Goal: Task Accomplishment & Management: Manage account settings

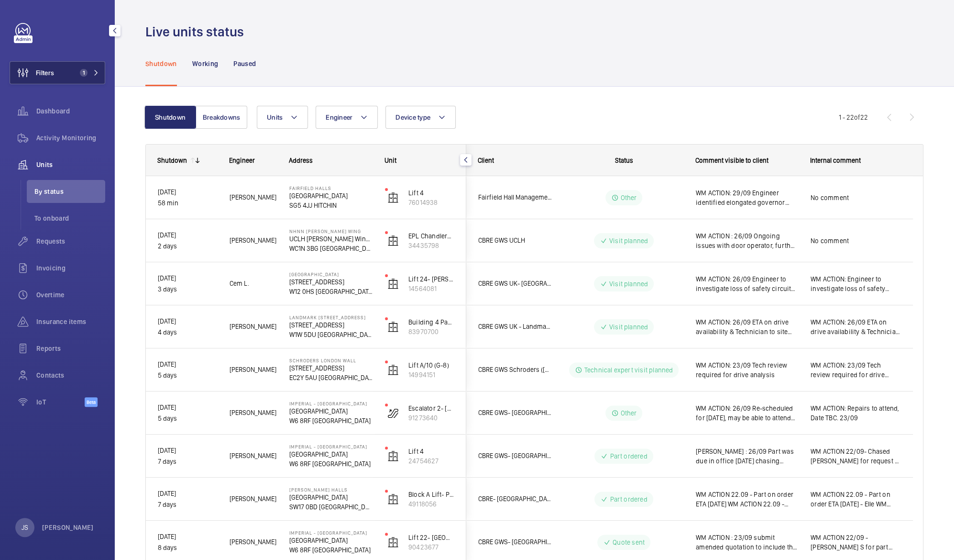
click at [64, 77] on button "Filters 1" at bounding box center [58, 72] width 96 height 23
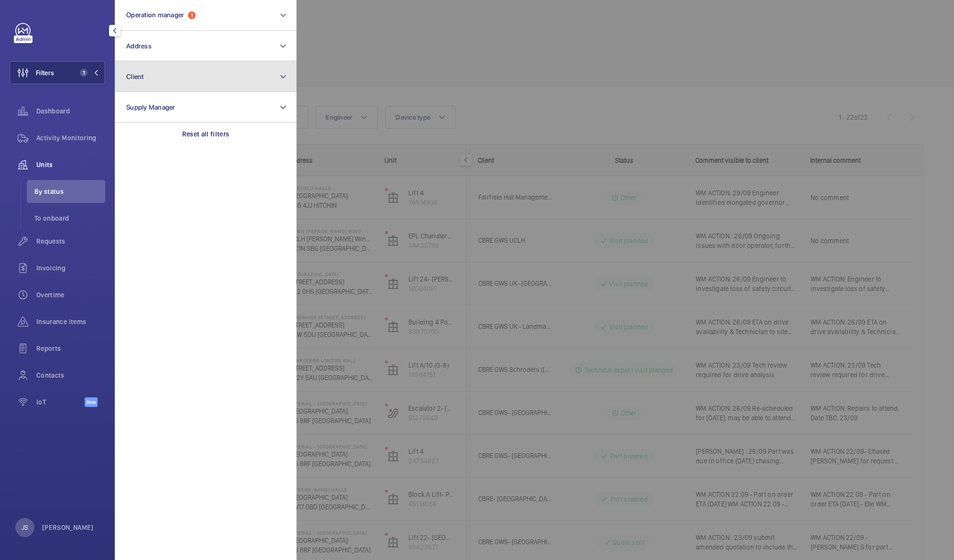
click at [130, 79] on span "Client" at bounding box center [135, 77] width 18 height 8
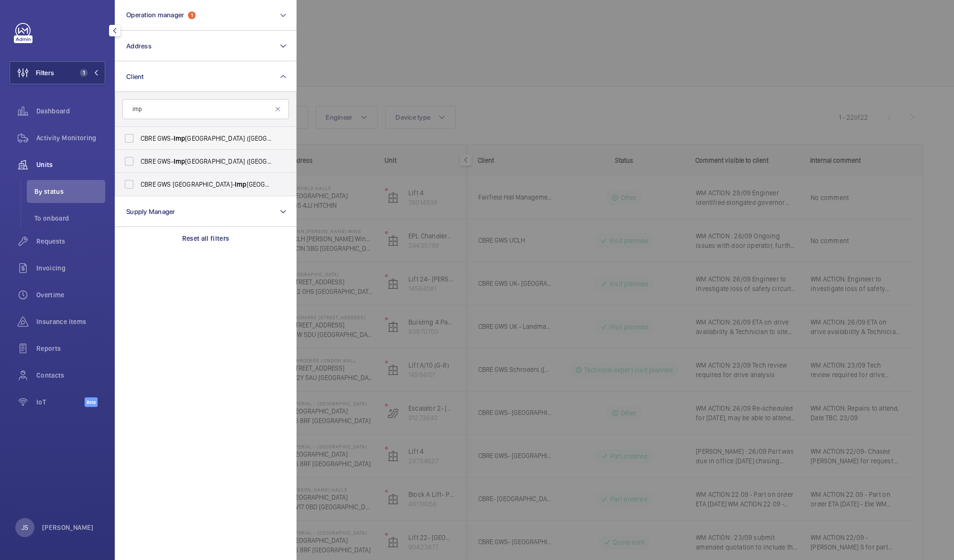
type input "imp"
click at [162, 142] on span "CBRE GWS- [GEOGRAPHIC_DATA] ([GEOGRAPHIC_DATA])" at bounding box center [207, 138] width 132 height 10
click at [139, 142] on input "CBRE GWS- [GEOGRAPHIC_DATA] ([GEOGRAPHIC_DATA])" at bounding box center [129, 138] width 19 height 19
checkbox input "true"
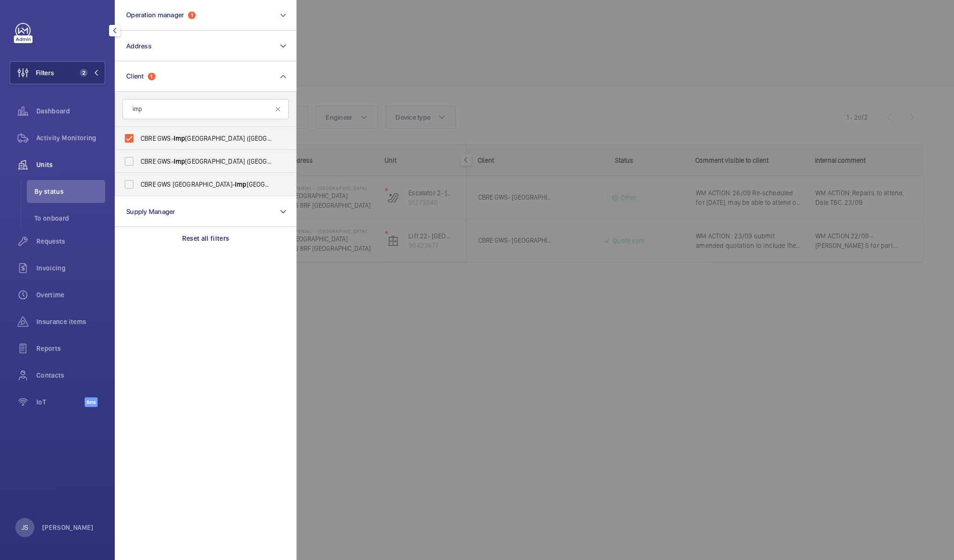
click at [344, 53] on div at bounding box center [774, 280] width 954 height 560
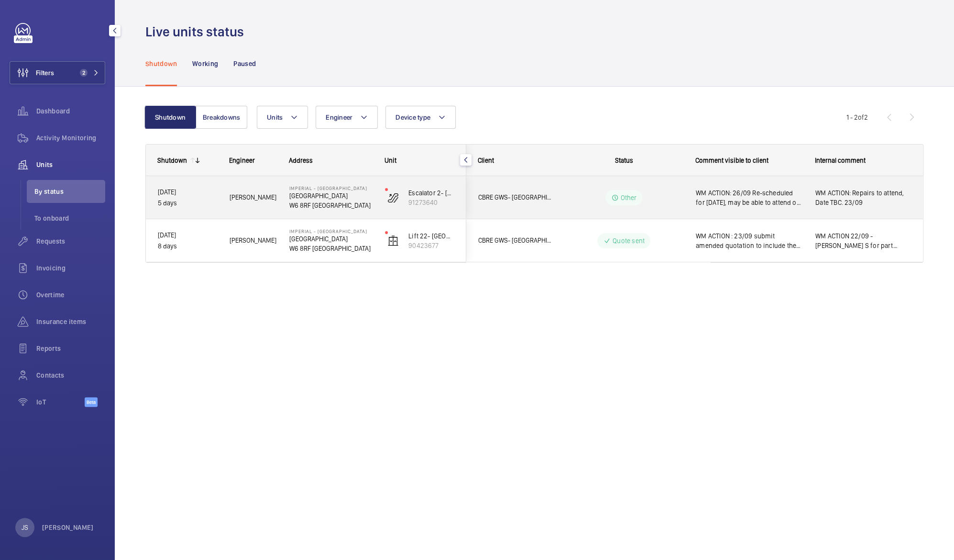
click at [340, 199] on p "[GEOGRAPHIC_DATA]" at bounding box center [330, 196] width 83 height 10
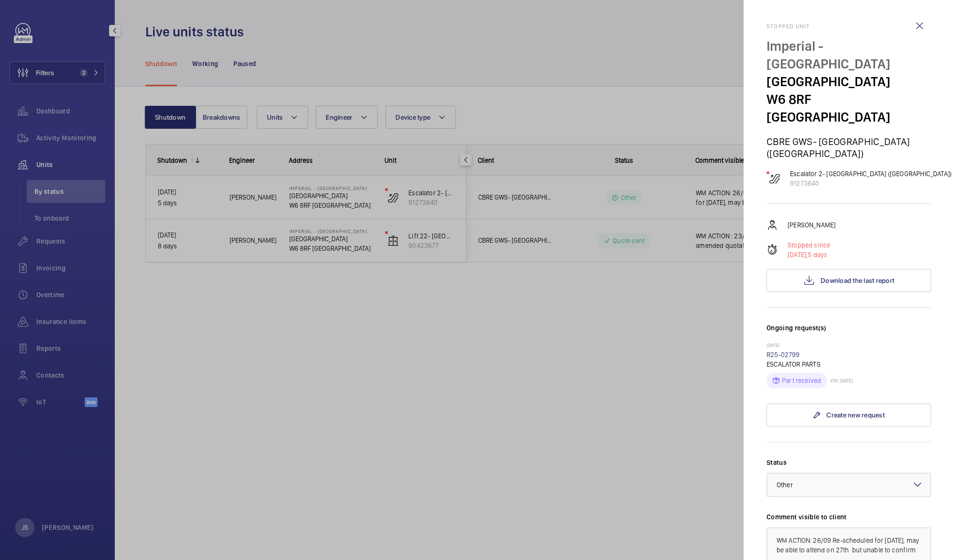
click at [333, 317] on div at bounding box center [477, 280] width 954 height 560
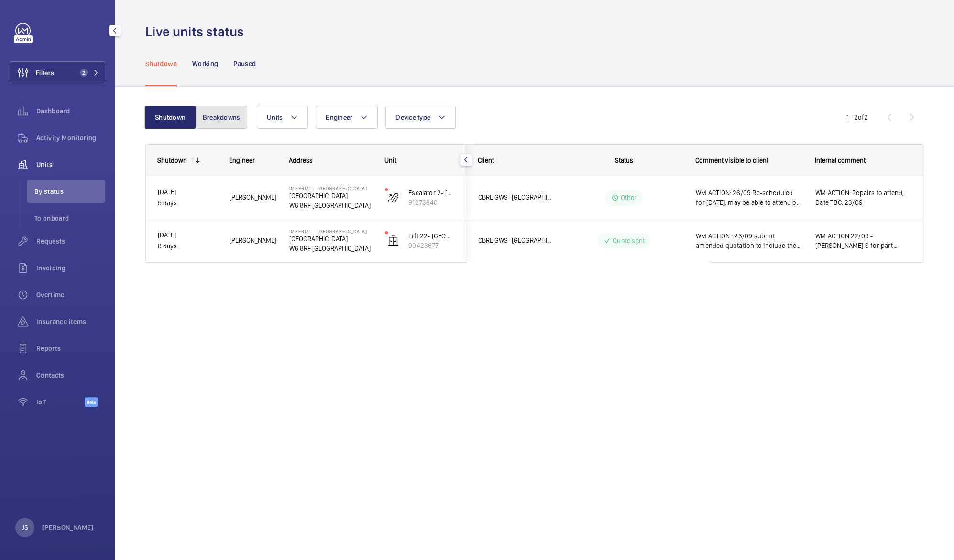
click at [225, 122] on button "Breakdowns" at bounding box center [222, 117] width 52 height 23
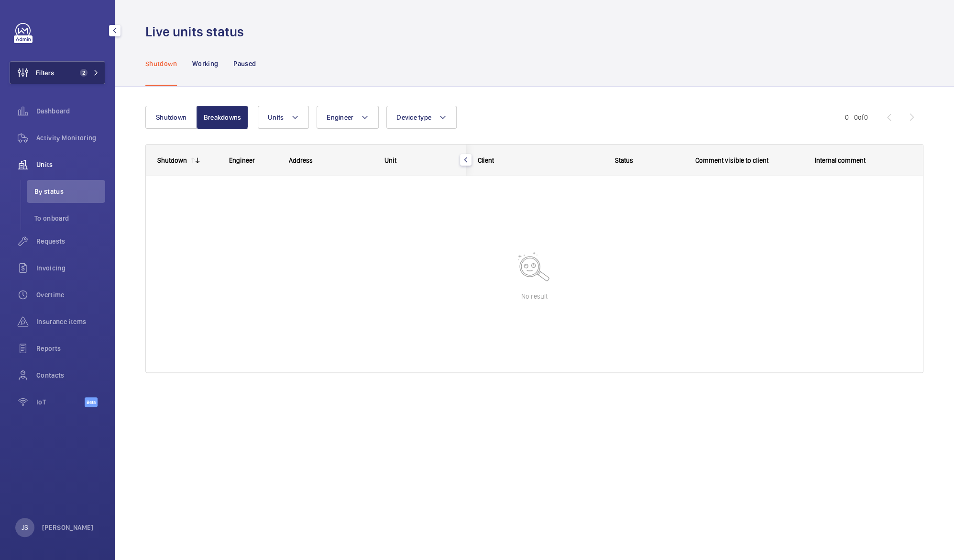
click at [56, 80] on button "Filters 2" at bounding box center [58, 72] width 96 height 23
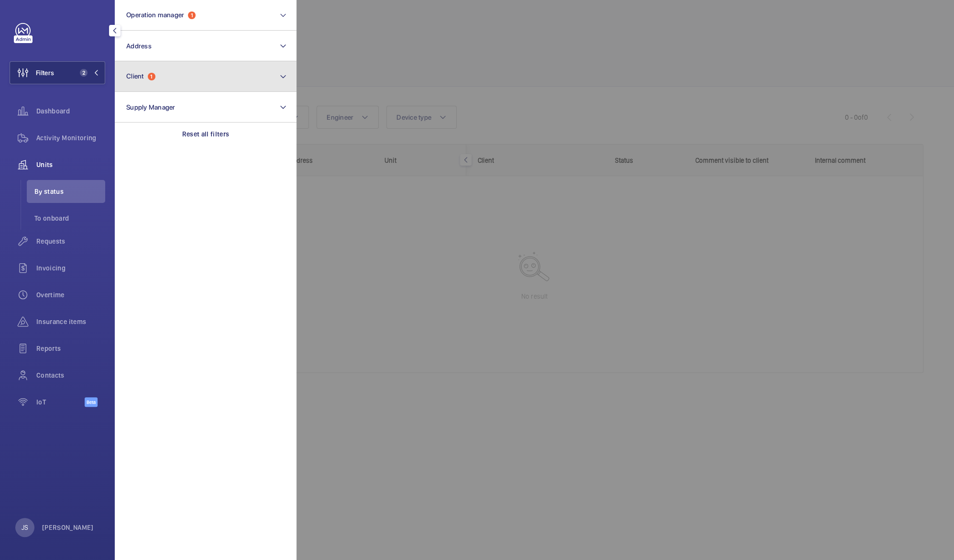
click at [132, 77] on span "Client" at bounding box center [135, 76] width 18 height 8
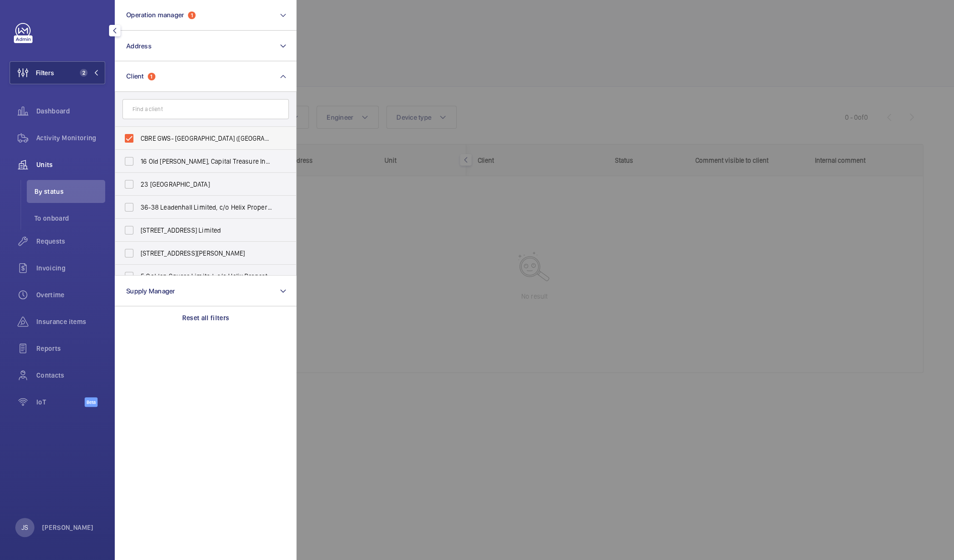
click at [139, 140] on label "CBRE GWS- [GEOGRAPHIC_DATA] ([GEOGRAPHIC_DATA])" at bounding box center [198, 138] width 166 height 23
click at [139, 140] on input "CBRE GWS- [GEOGRAPHIC_DATA] ([GEOGRAPHIC_DATA])" at bounding box center [129, 138] width 19 height 19
checkbox input "false"
click at [73, 31] on div at bounding box center [60, 30] width 90 height 15
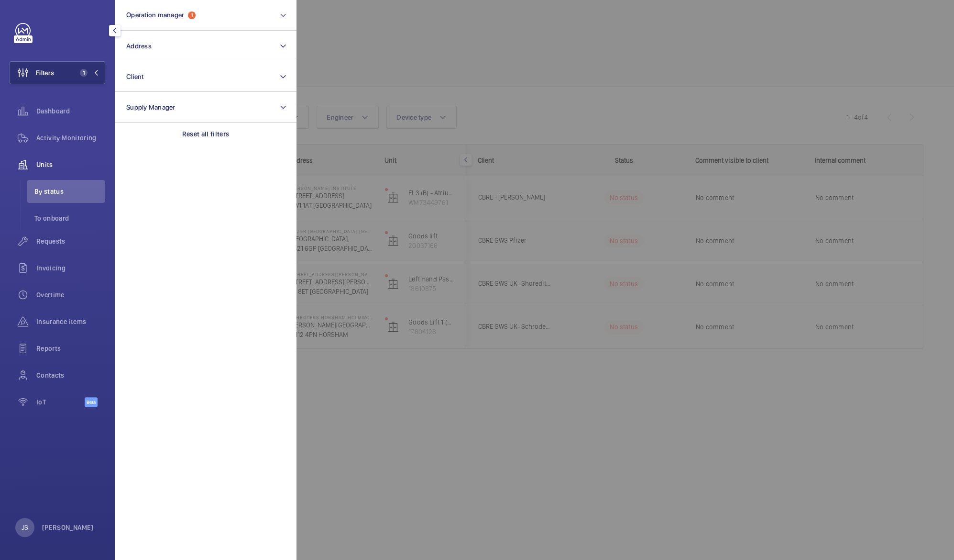
click at [73, 31] on div at bounding box center [60, 30] width 90 height 15
click at [383, 50] on div at bounding box center [774, 280] width 954 height 560
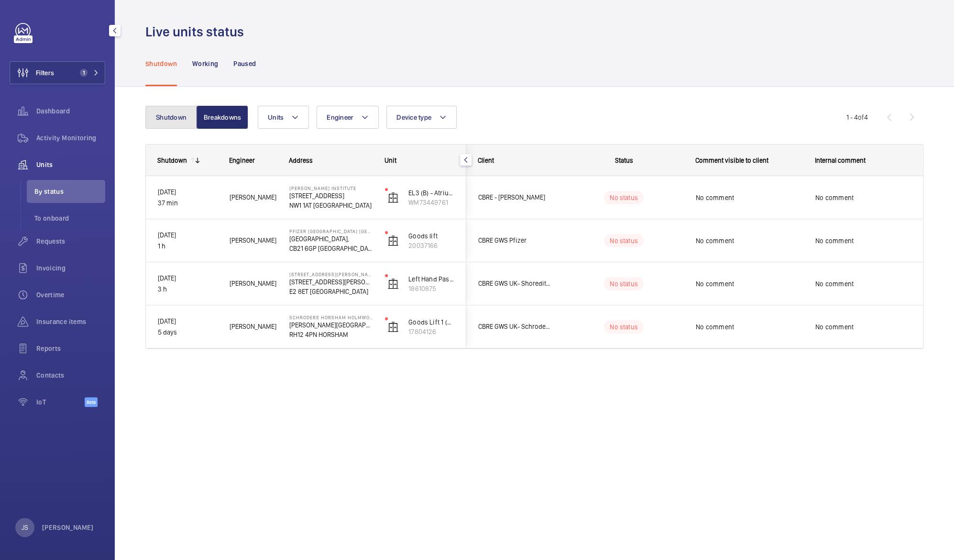
click at [165, 119] on button "Shutdown" at bounding box center [171, 117] width 52 height 23
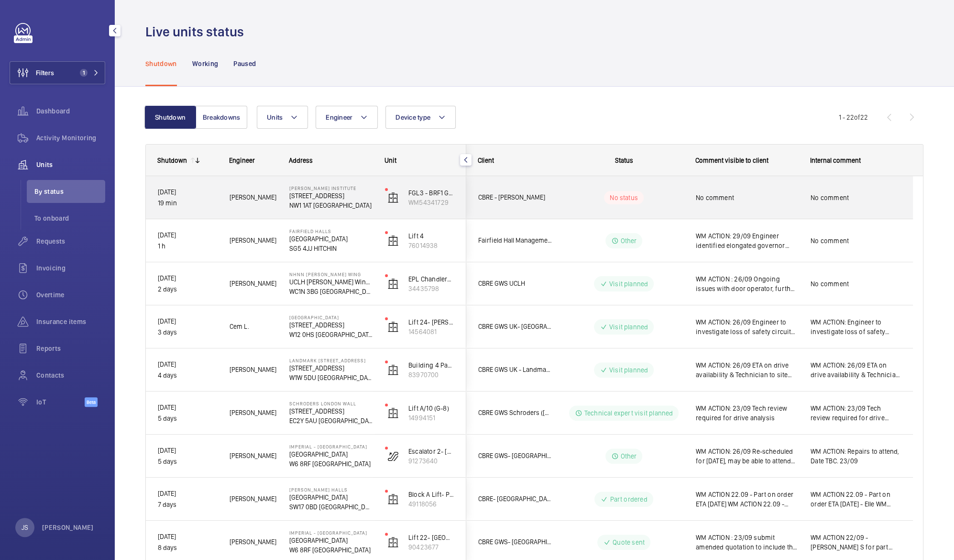
click at [314, 198] on p "[STREET_ADDRESS]" at bounding box center [330, 196] width 83 height 10
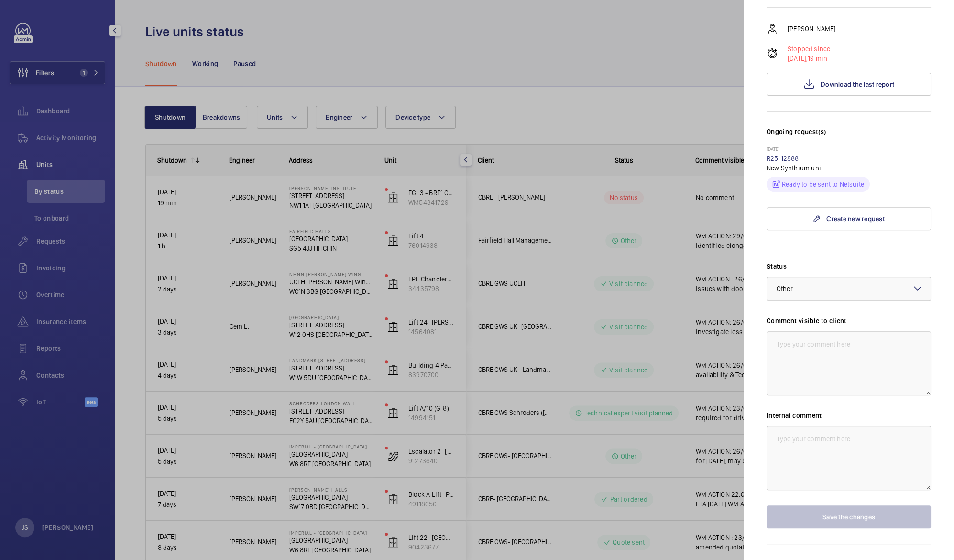
scroll to position [171, 0]
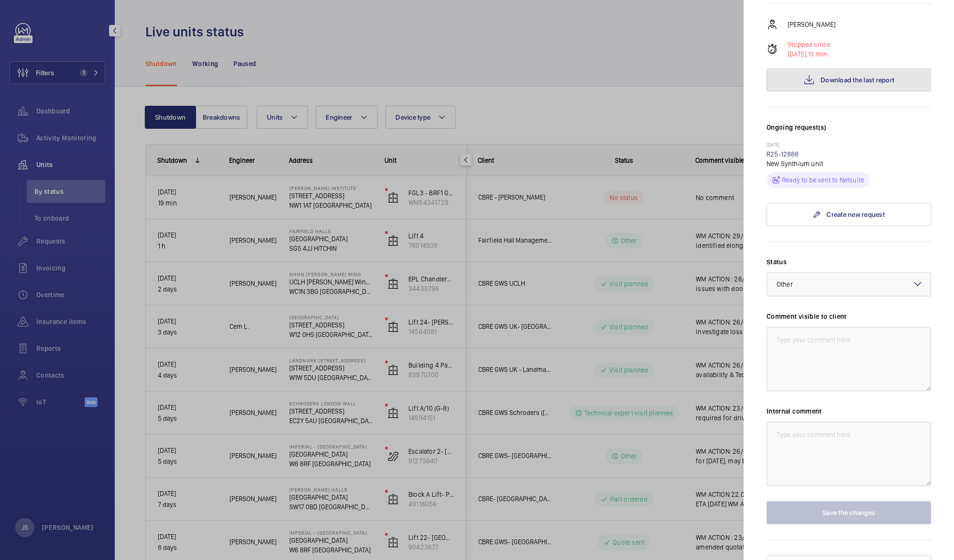
click at [855, 76] on span "Download the last report" at bounding box center [858, 80] width 74 height 8
click at [384, 34] on div at bounding box center [477, 280] width 954 height 560
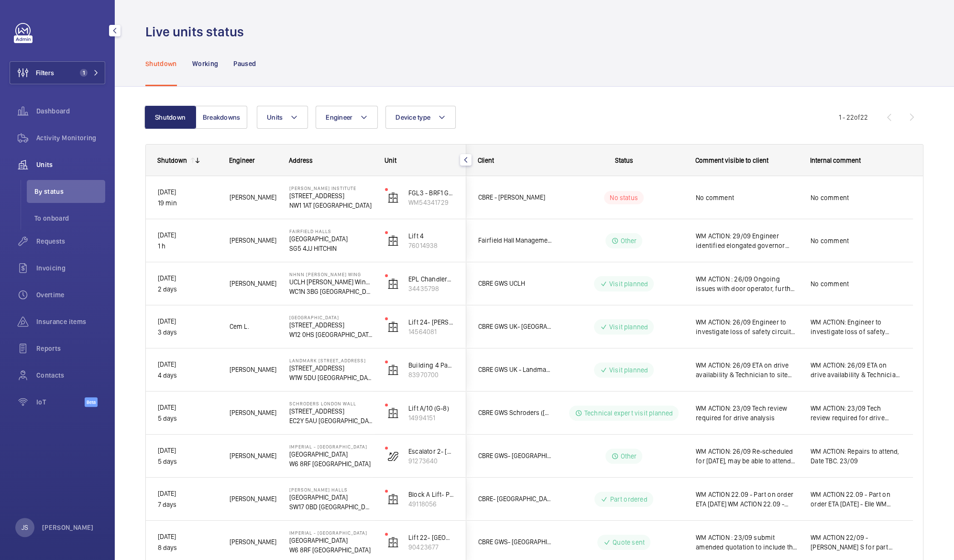
scroll to position [0, 0]
click at [212, 119] on button "Breakdowns" at bounding box center [222, 117] width 52 height 23
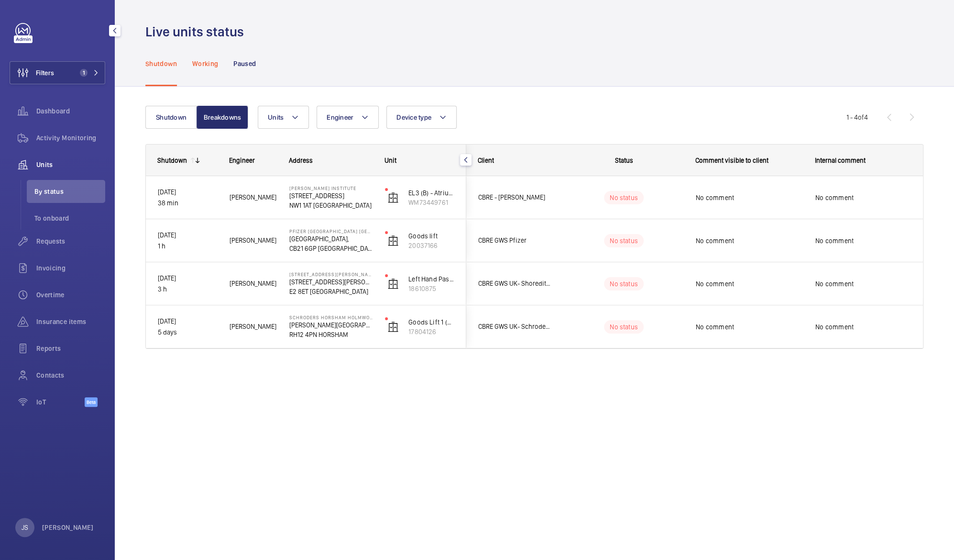
click at [206, 63] on p "Working" at bounding box center [205, 64] width 26 height 10
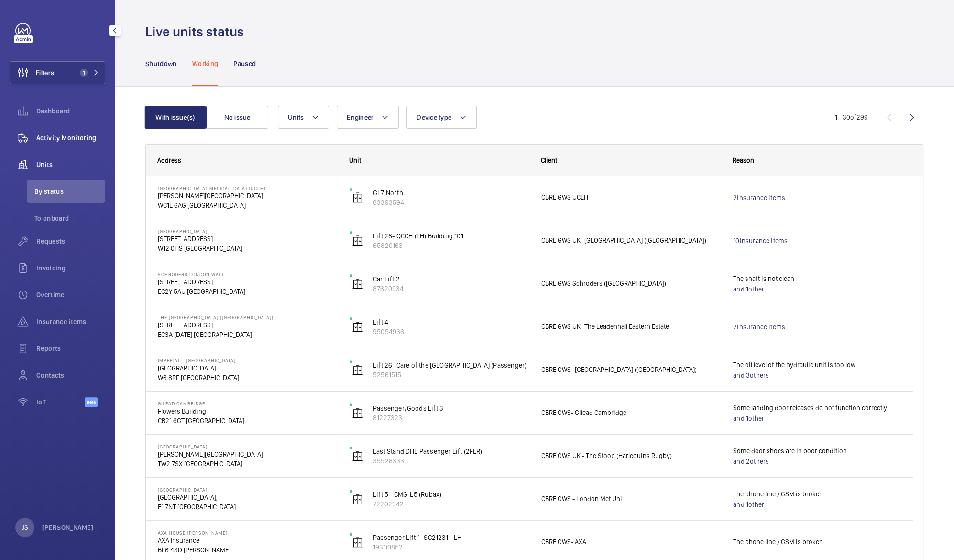
click at [73, 138] on span "Activity Monitoring" at bounding box center [70, 138] width 69 height 10
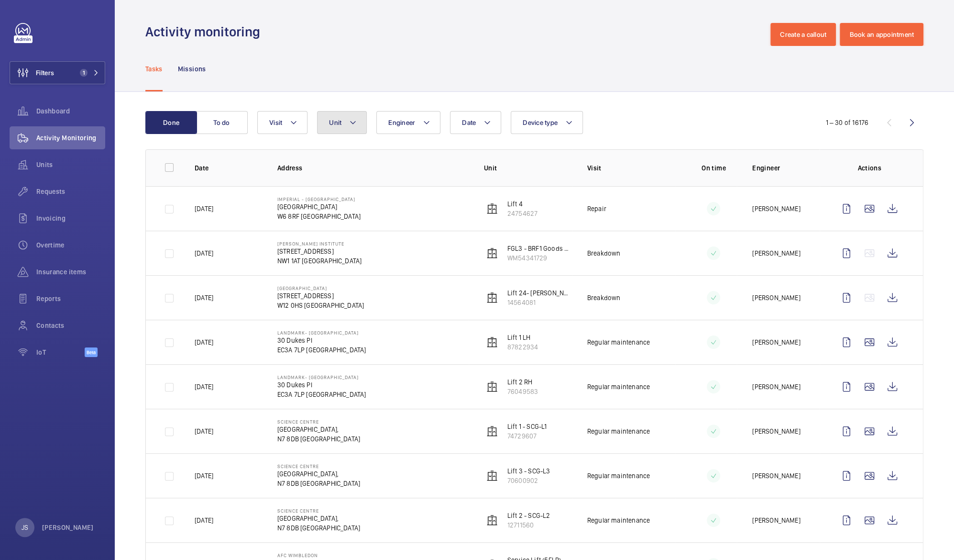
click at [348, 125] on button "Unit" at bounding box center [342, 122] width 50 height 23
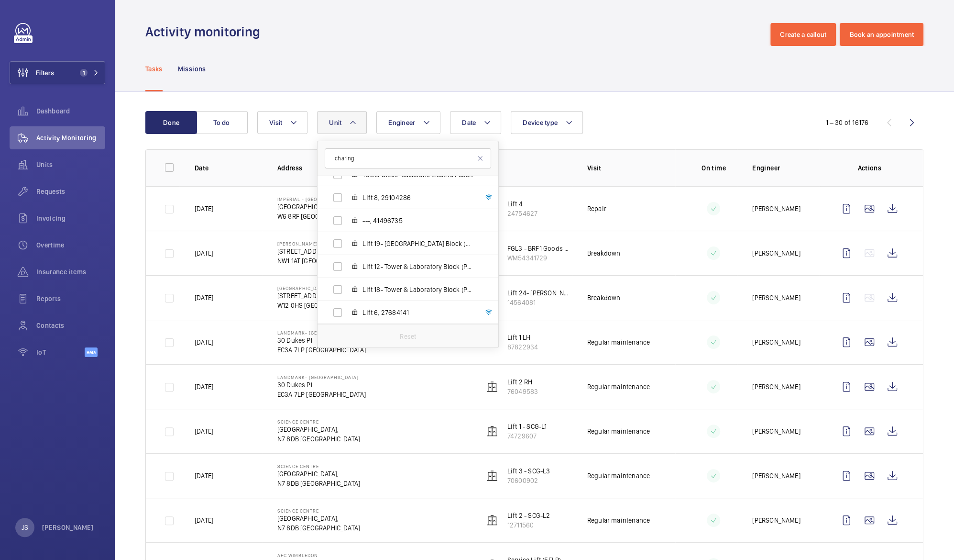
scroll to position [827, 0]
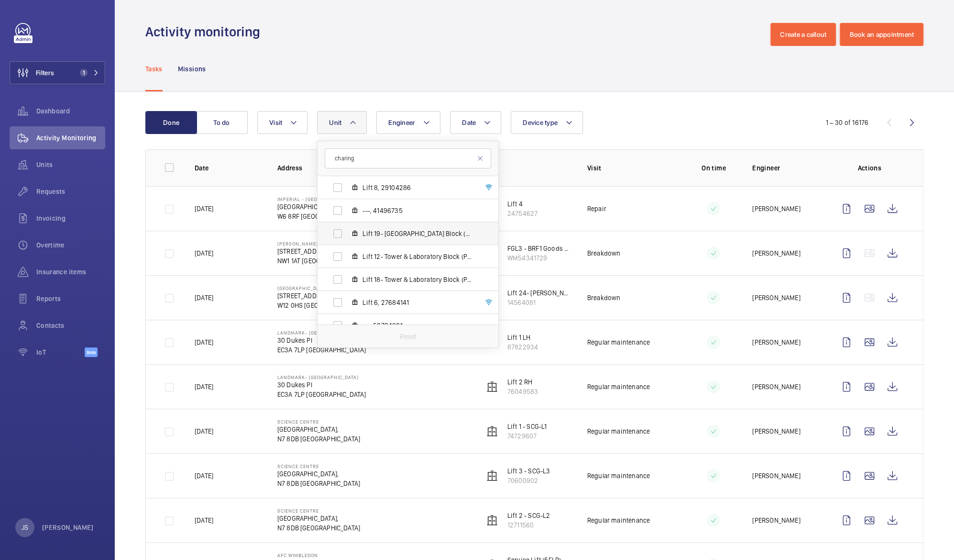
type input "charing"
click at [438, 232] on span "Lift 19- [GEOGRAPHIC_DATA] Block (Passenger), 15046509" at bounding box center [418, 234] width 111 height 10
click at [347, 232] on input "Lift 19- [GEOGRAPHIC_DATA] Block (Passenger), 15046509" at bounding box center [337, 233] width 19 height 19
checkbox input "true"
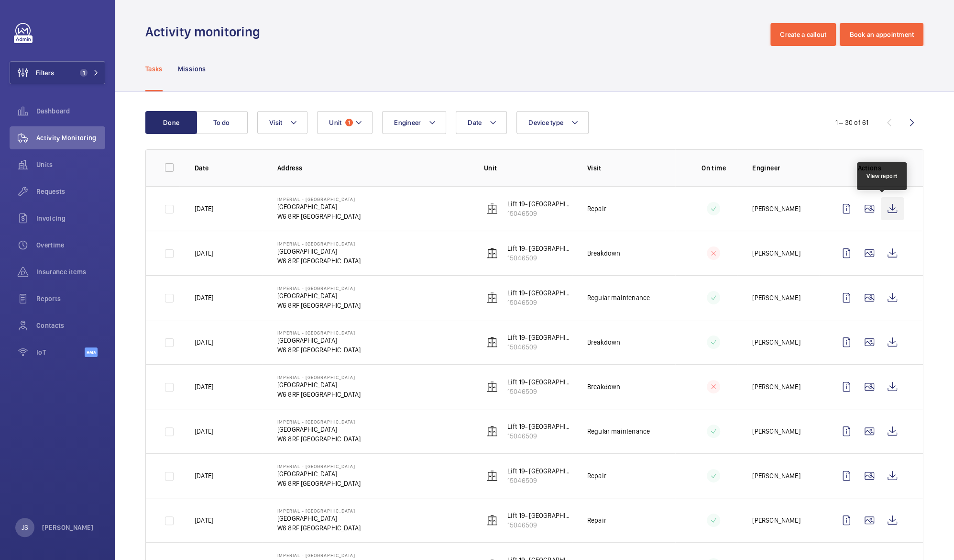
click at [884, 207] on wm-front-icon-button at bounding box center [892, 208] width 23 height 23
click at [885, 254] on wm-front-icon-button at bounding box center [892, 253] width 23 height 23
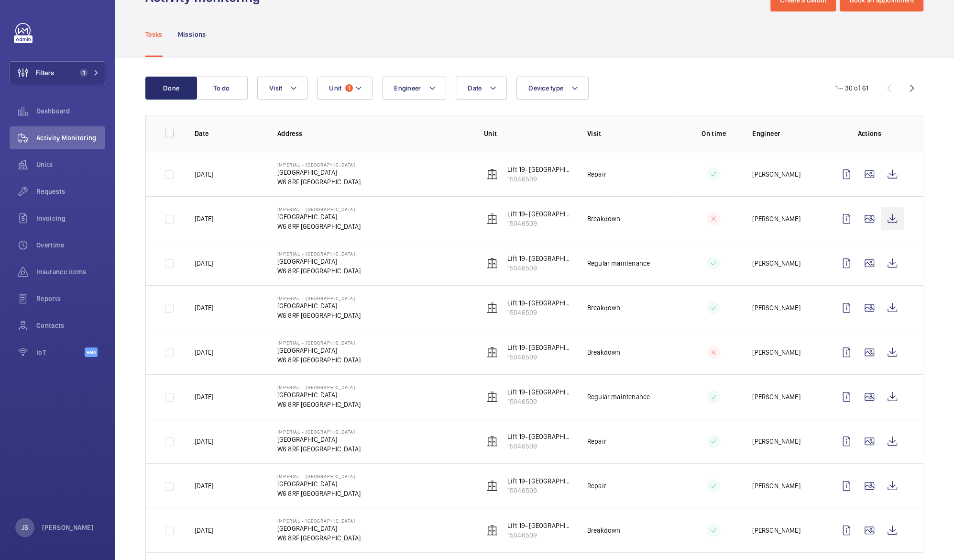
scroll to position [55, 0]
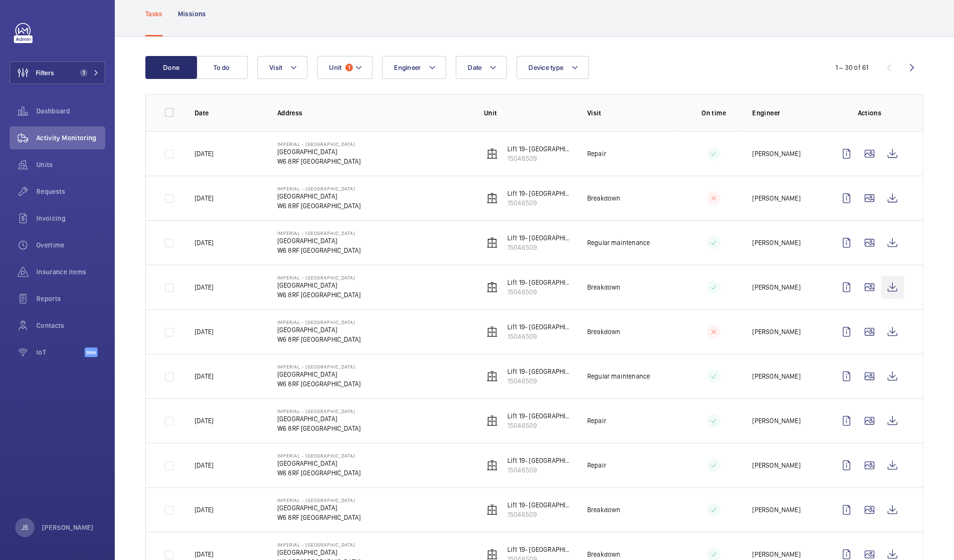
click at [883, 287] on wm-front-icon-button at bounding box center [892, 287] width 23 height 23
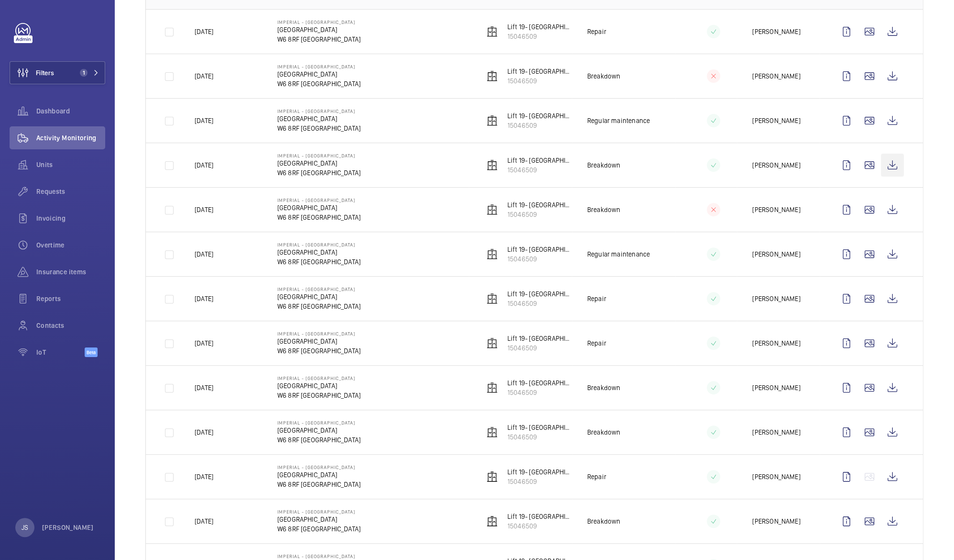
scroll to position [177, 0]
click at [883, 343] on wm-front-icon-button at bounding box center [892, 342] width 23 height 23
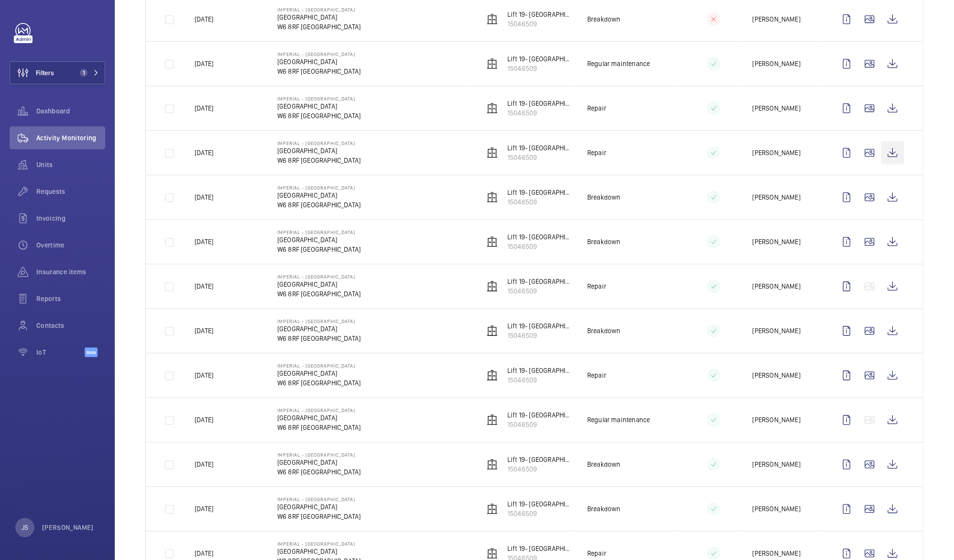
scroll to position [368, 0]
click at [883, 331] on wm-front-icon-button at bounding box center [892, 330] width 23 height 23
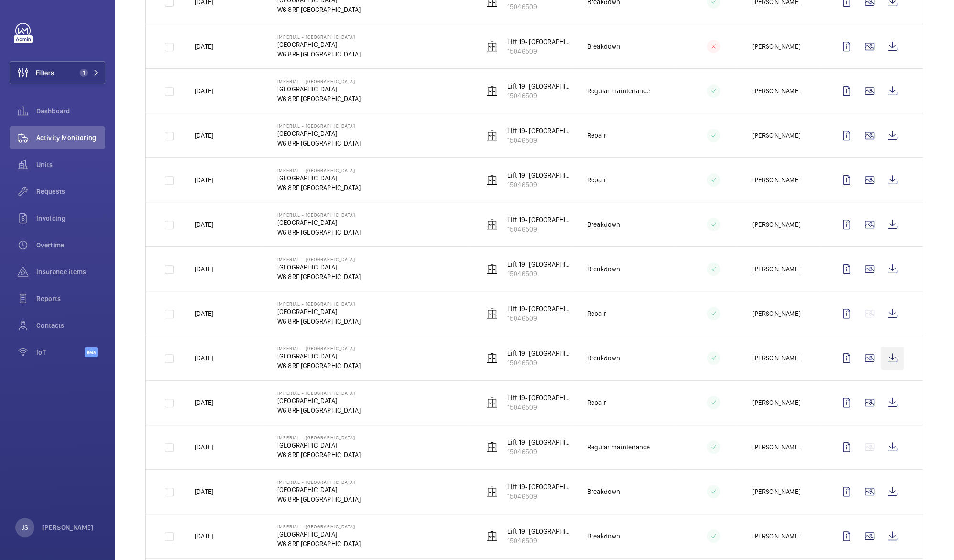
scroll to position [0, 0]
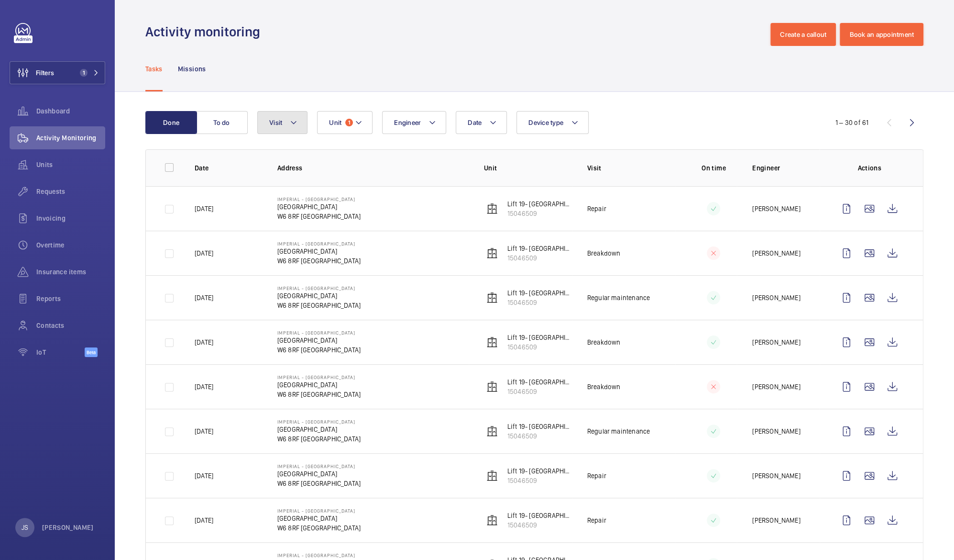
click at [282, 122] on span "Visit" at bounding box center [275, 123] width 13 height 8
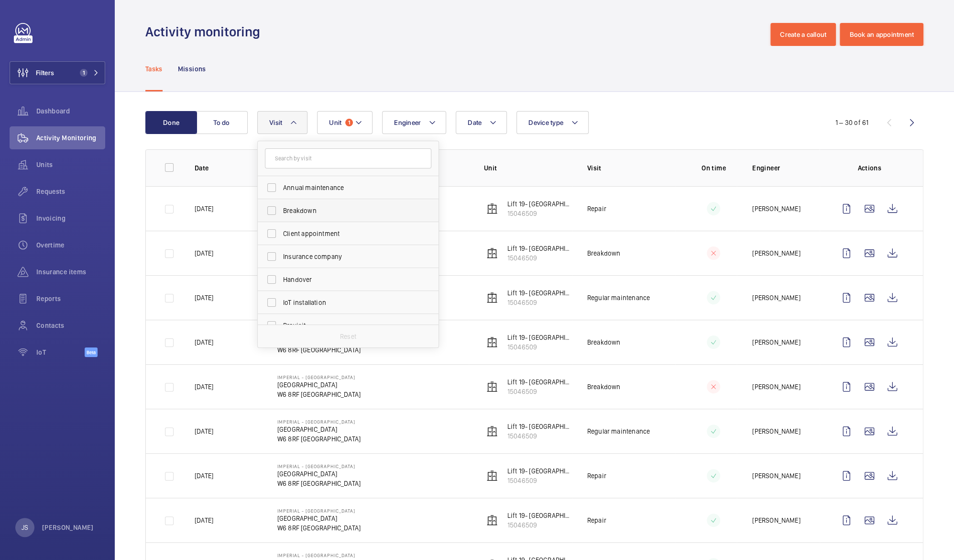
click at [302, 212] on span "Breakdown" at bounding box center [349, 211] width 132 height 10
click at [281, 212] on input "Breakdown" at bounding box center [271, 210] width 19 height 19
checkbox input "true"
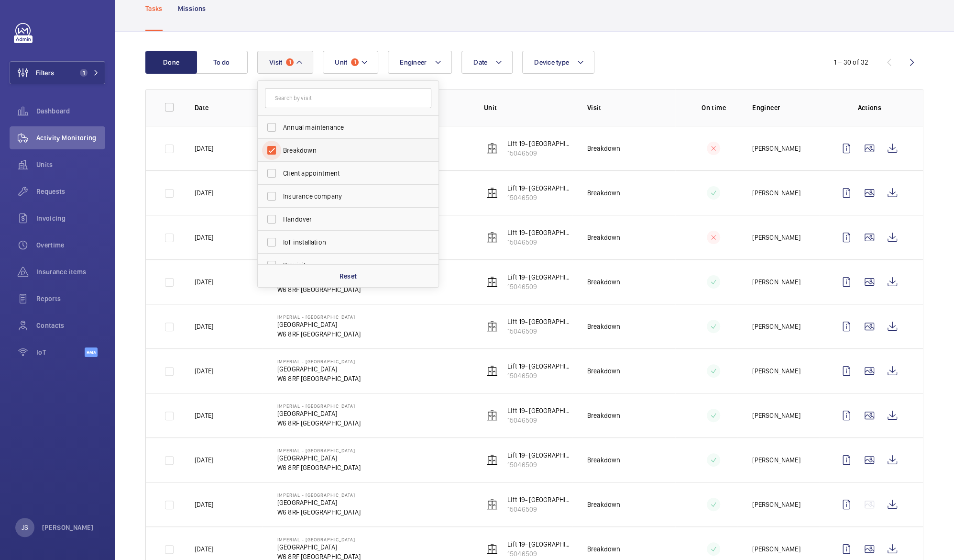
scroll to position [60, 0]
click at [883, 416] on wm-front-icon-button at bounding box center [892, 415] width 23 height 23
click at [883, 368] on wm-front-icon-button at bounding box center [892, 371] width 23 height 23
click at [167, 377] on td at bounding box center [162, 371] width 33 height 44
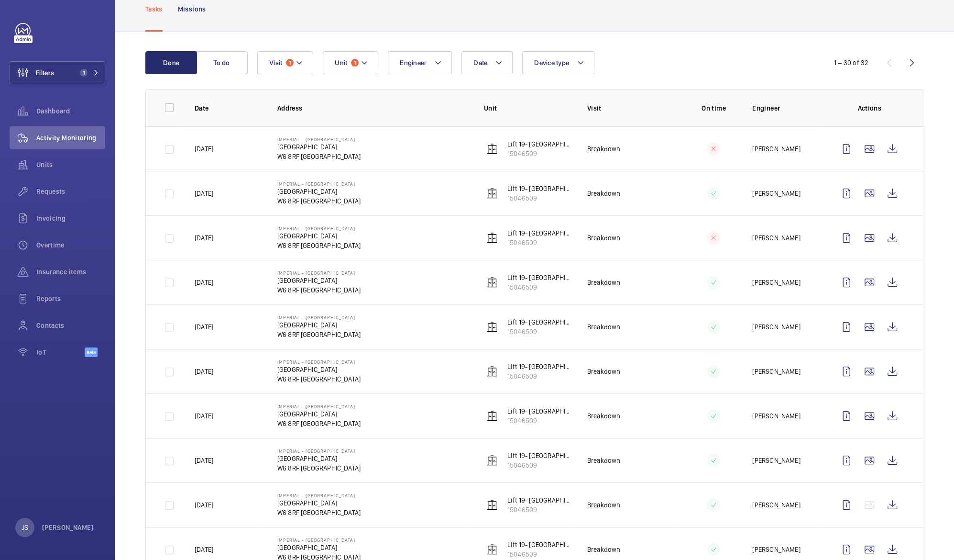
click at [167, 374] on td at bounding box center [162, 371] width 33 height 44
click at [193, 370] on td "[DATE]" at bounding box center [220, 371] width 83 height 44
click at [883, 330] on wm-front-icon-button at bounding box center [892, 326] width 23 height 23
click at [885, 281] on wm-front-icon-button at bounding box center [892, 282] width 23 height 23
click at [883, 240] on wm-front-icon-button at bounding box center [892, 237] width 23 height 23
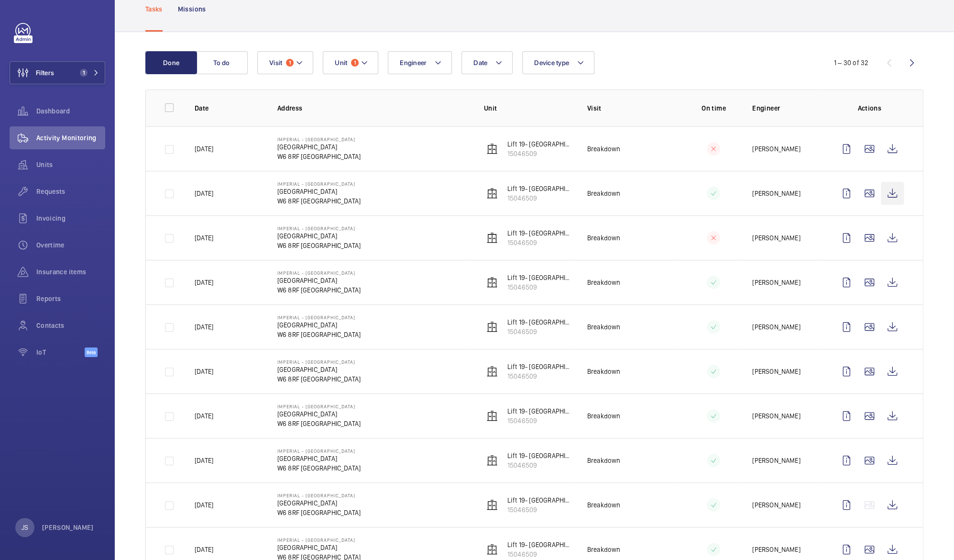
click at [882, 201] on wm-front-icon-button at bounding box center [892, 193] width 23 height 23
click at [883, 371] on wm-front-icon-button at bounding box center [892, 371] width 23 height 23
click at [881, 153] on wm-front-icon-button at bounding box center [892, 148] width 23 height 23
click at [883, 326] on wm-front-icon-button at bounding box center [892, 326] width 23 height 23
click at [34, 71] on wm-front-icon-button at bounding box center [23, 72] width 26 height 23
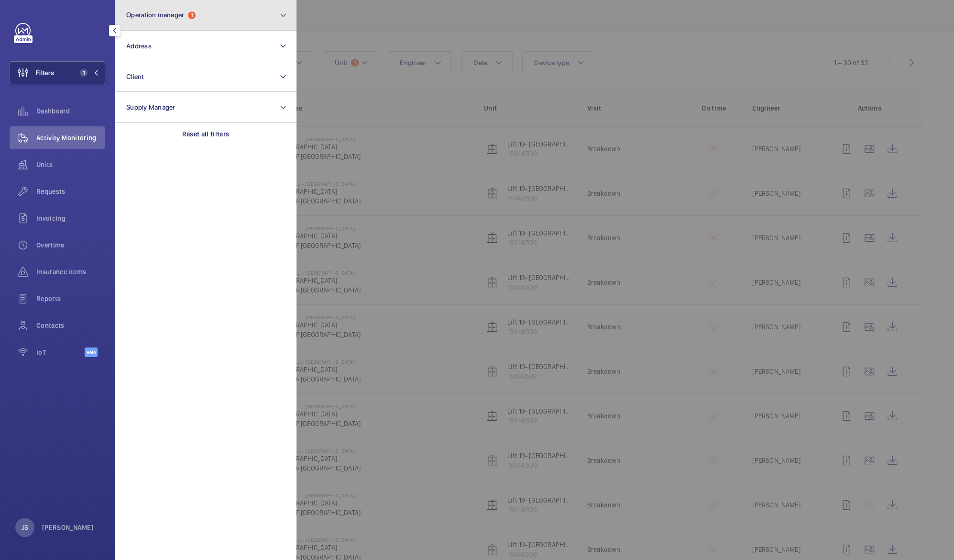
click at [183, 15] on span "Operation manager" at bounding box center [155, 15] width 58 height 8
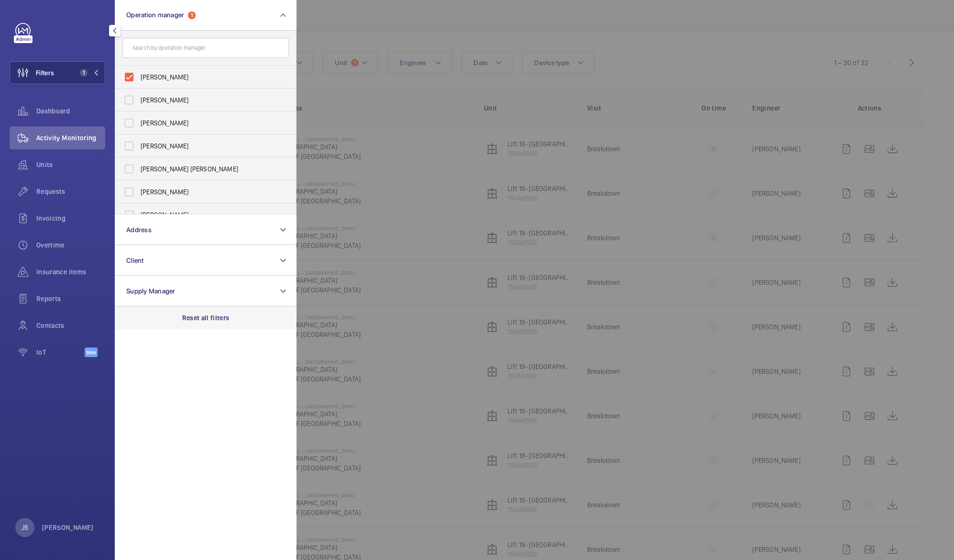
click at [197, 322] on div "Reset all filters" at bounding box center [206, 317] width 182 height 23
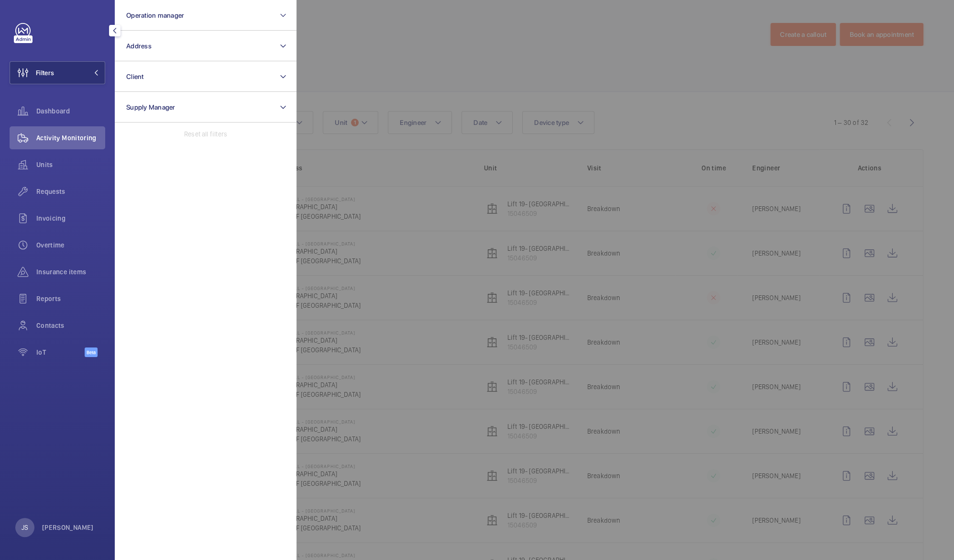
click at [375, 49] on div at bounding box center [774, 280] width 954 height 560
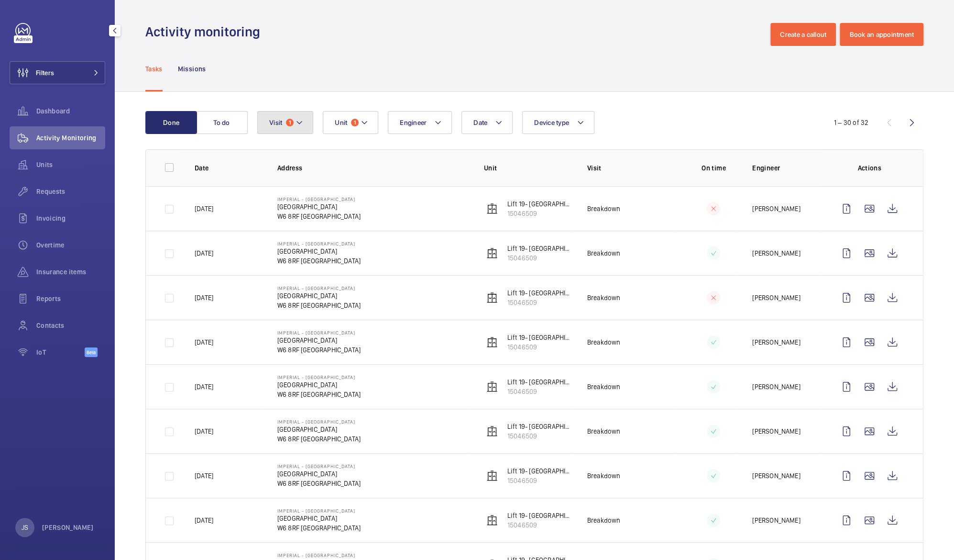
click at [274, 126] on span "Visit" at bounding box center [275, 123] width 13 height 8
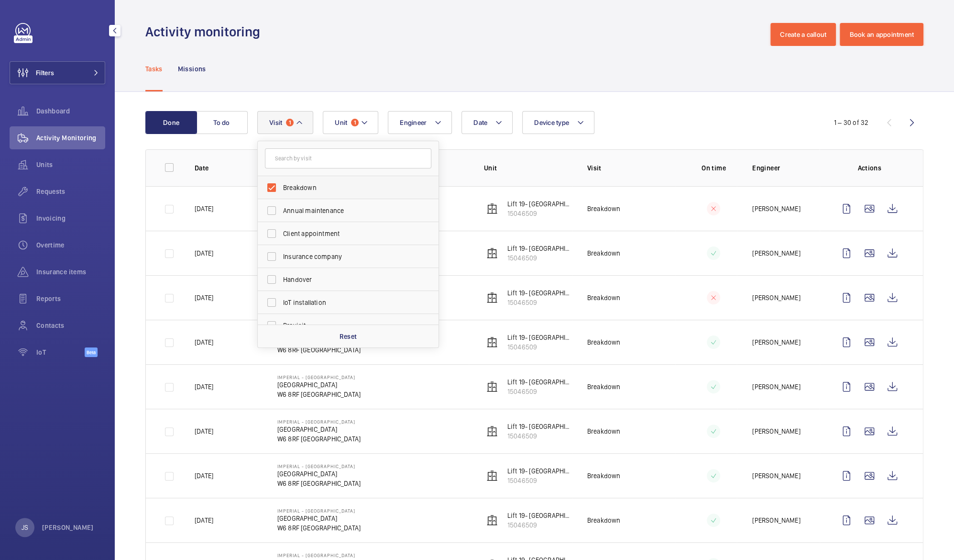
click at [296, 188] on span "Breakdown" at bounding box center [349, 188] width 132 height 10
click at [281, 188] on input "Breakdown" at bounding box center [271, 187] width 19 height 19
checkbox input "false"
click at [358, 126] on mat-icon at bounding box center [359, 122] width 8 height 11
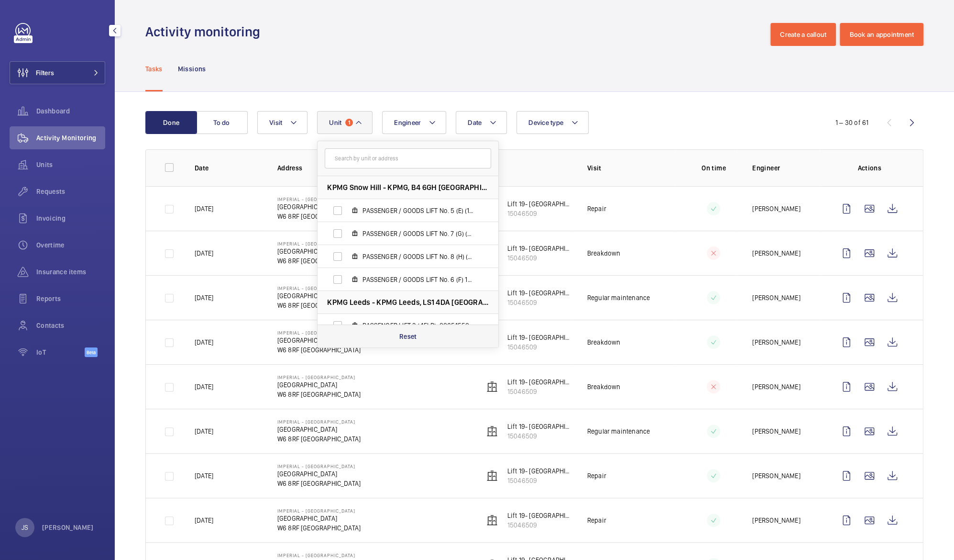
click at [413, 335] on p "Reset" at bounding box center [408, 336] width 18 height 10
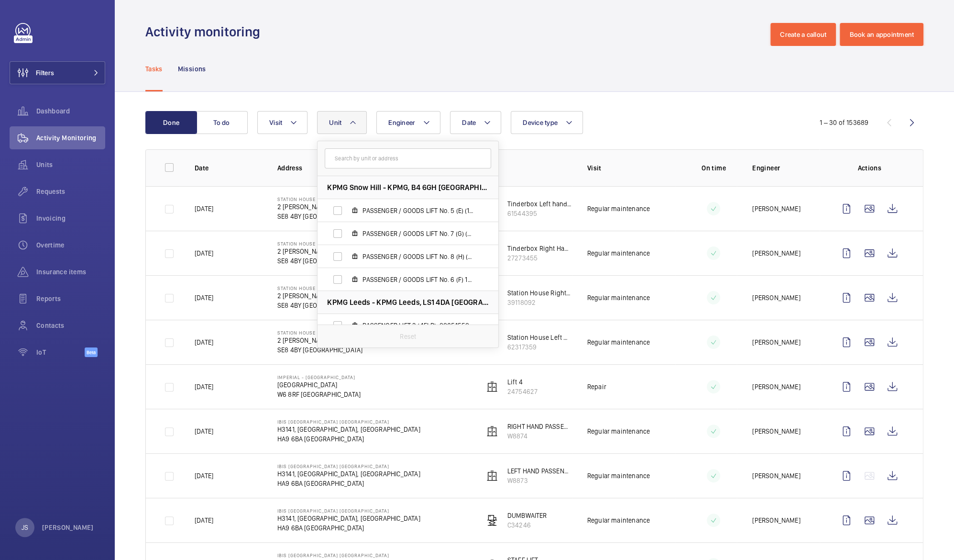
click at [313, 60] on div "Tasks Missions" at bounding box center [534, 68] width 778 height 45
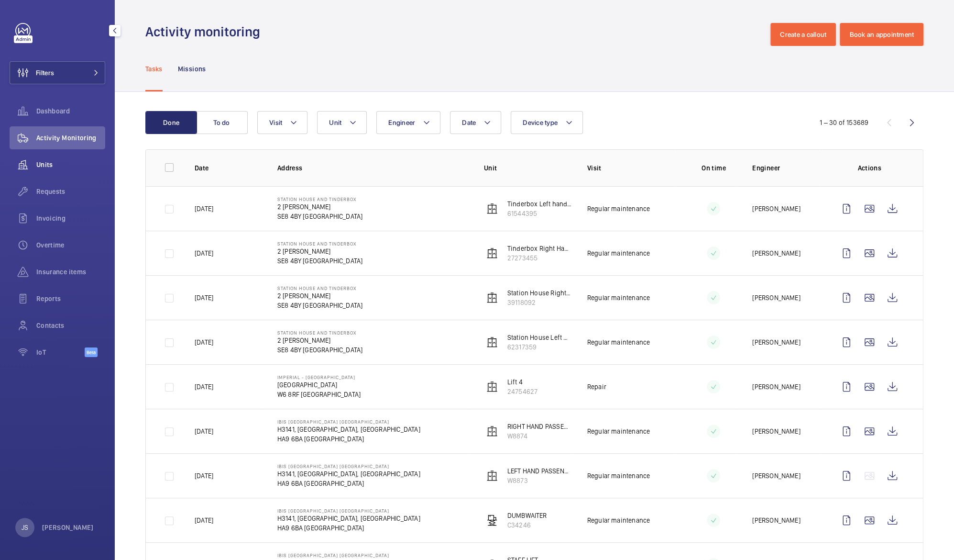
click at [37, 166] on span "Units" at bounding box center [70, 165] width 69 height 10
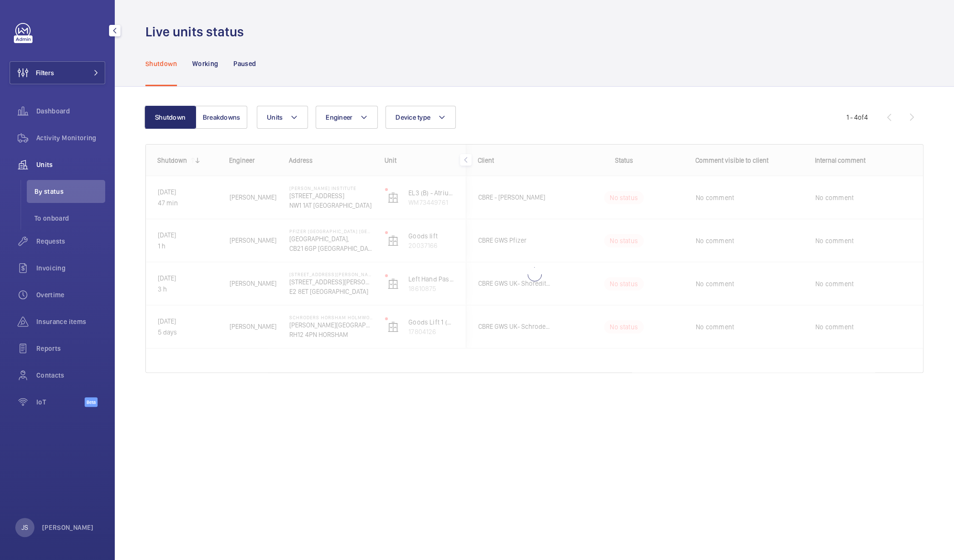
click at [47, 160] on span "Units" at bounding box center [70, 165] width 69 height 10
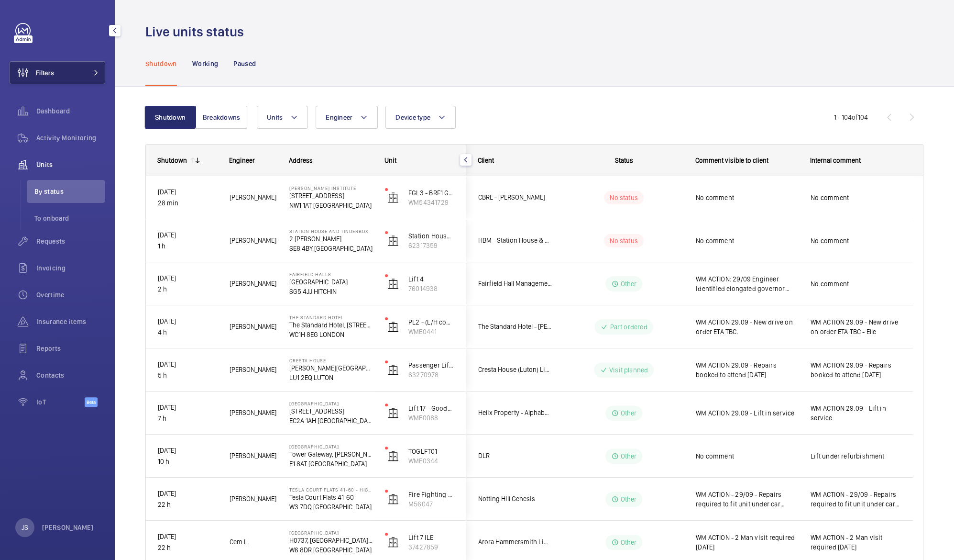
click at [43, 76] on span "Filters" at bounding box center [45, 73] width 18 height 10
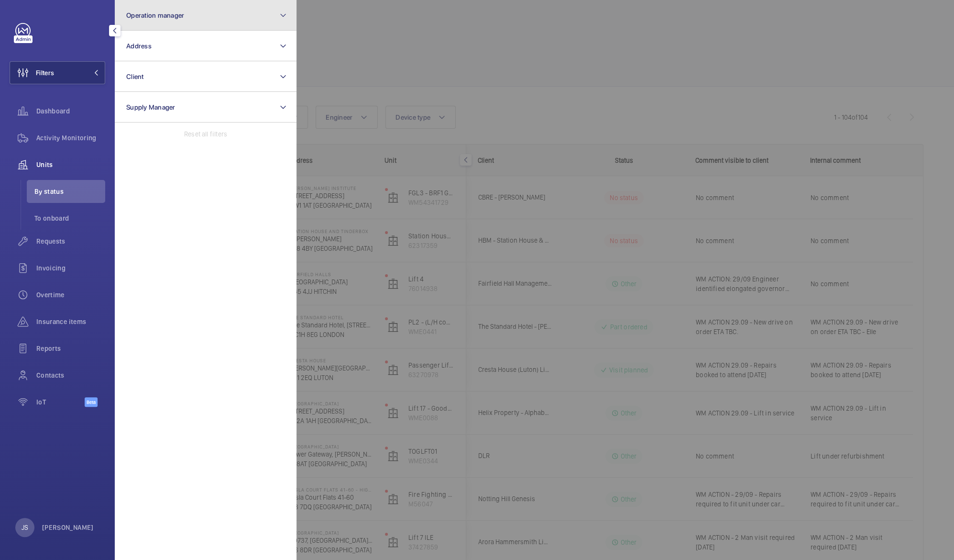
click at [155, 11] on span "Operation manager" at bounding box center [155, 15] width 58 height 8
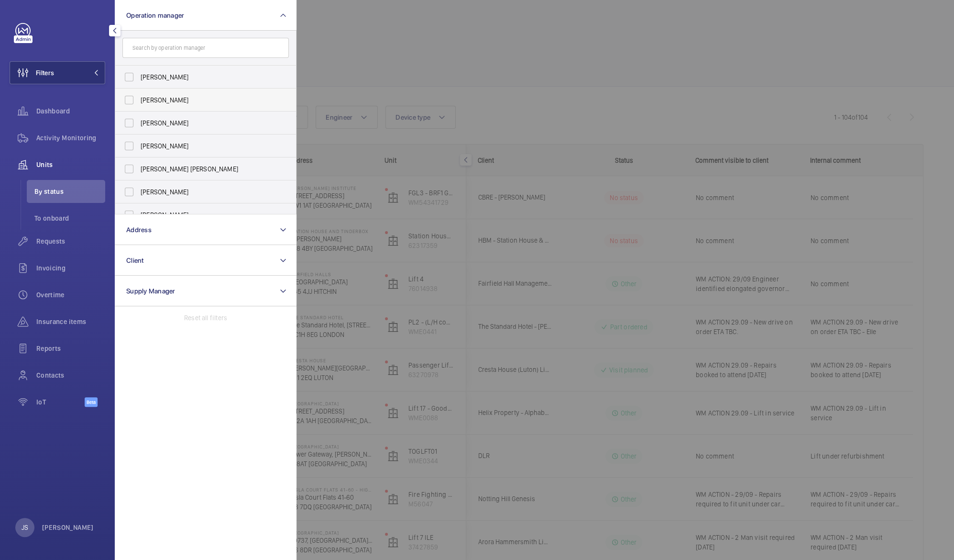
click at [159, 101] on span "[PERSON_NAME]" at bounding box center [207, 100] width 132 height 10
click at [139, 101] on input "[PERSON_NAME]" at bounding box center [129, 99] width 19 height 19
checkbox input "true"
click at [394, 54] on div at bounding box center [774, 280] width 954 height 560
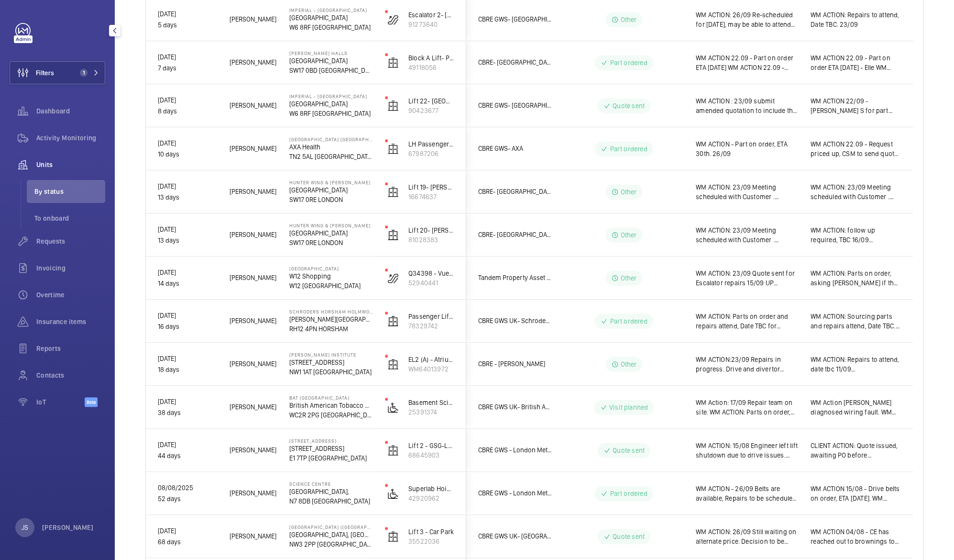
scroll to position [609, 0]
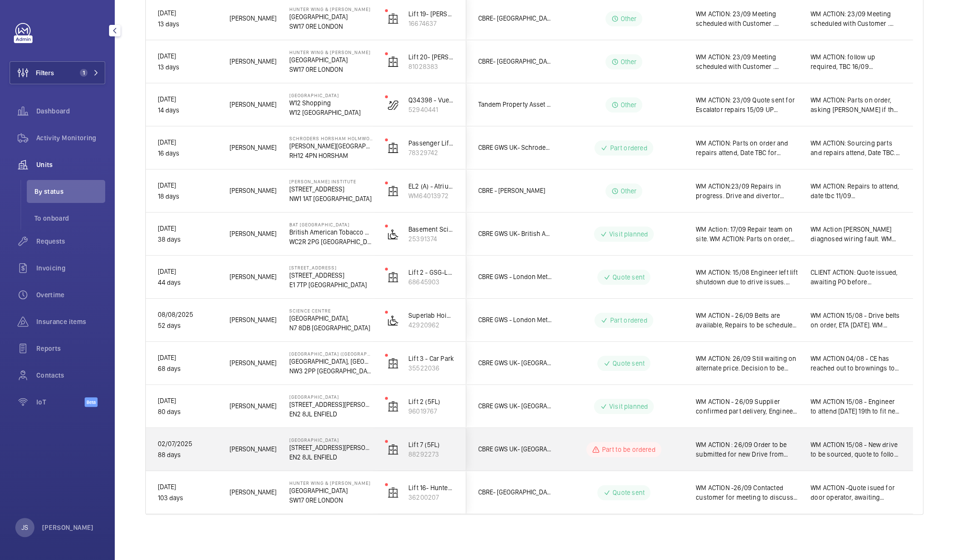
click at [639, 450] on p "Part to be ordered" at bounding box center [629, 449] width 54 height 10
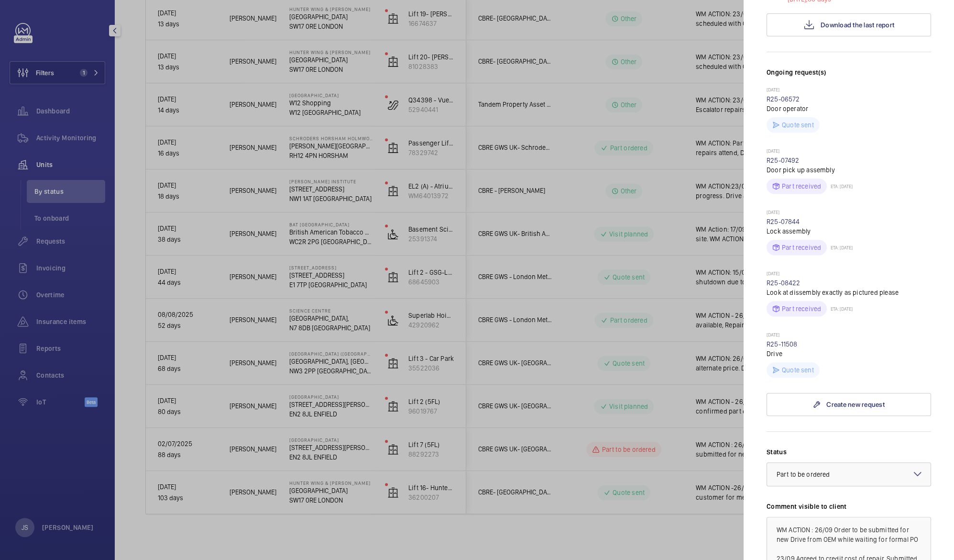
scroll to position [230, 0]
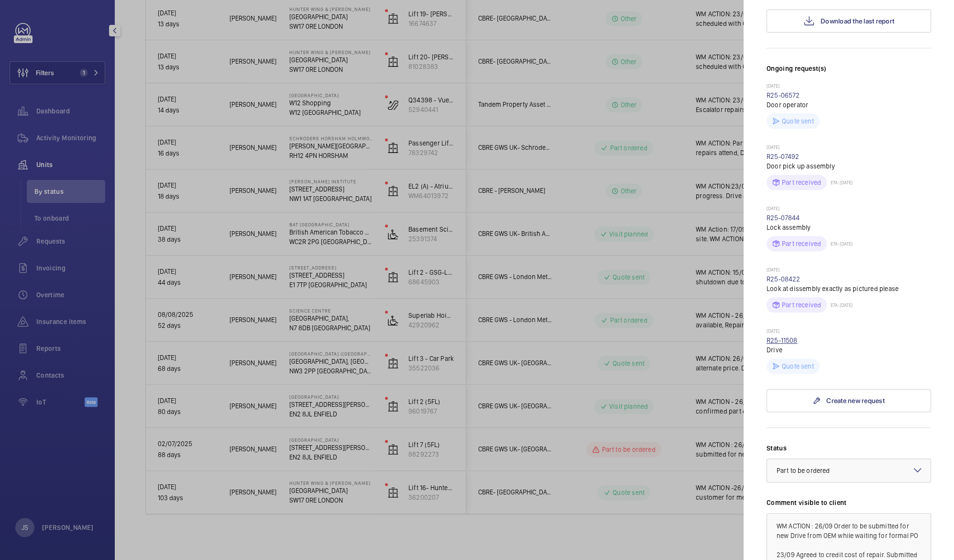
click at [784, 337] on link "R25-11508" at bounding box center [782, 340] width 31 height 8
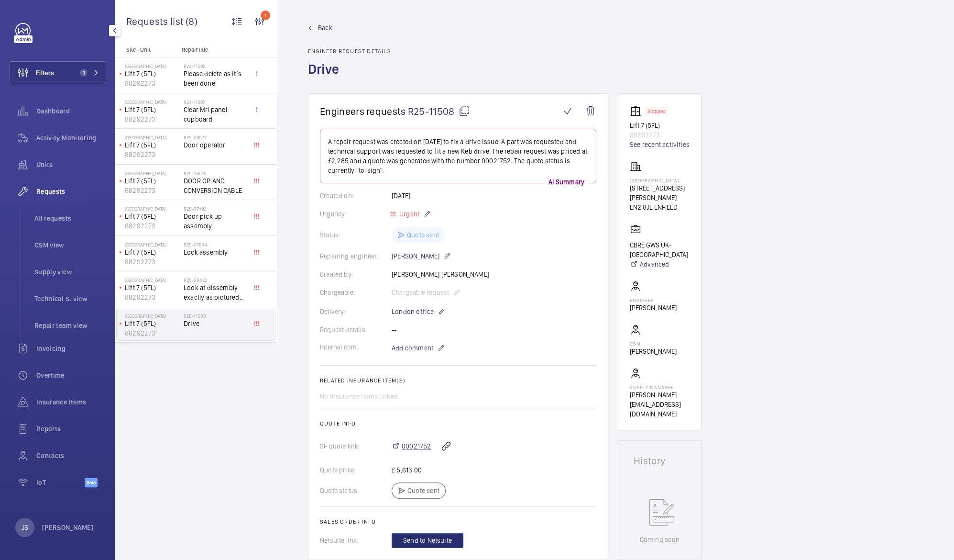
click at [413, 443] on span "00021752" at bounding box center [416, 446] width 29 height 10
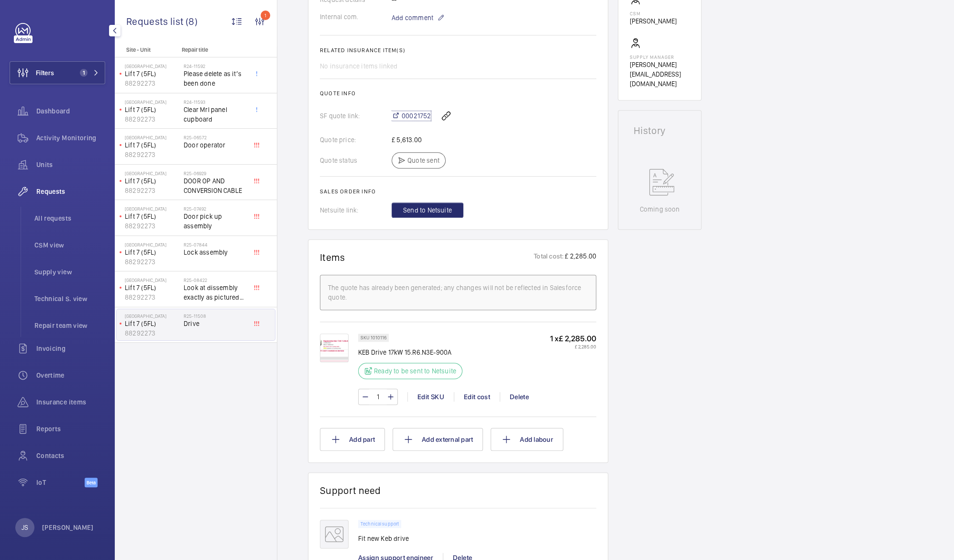
scroll to position [341, 0]
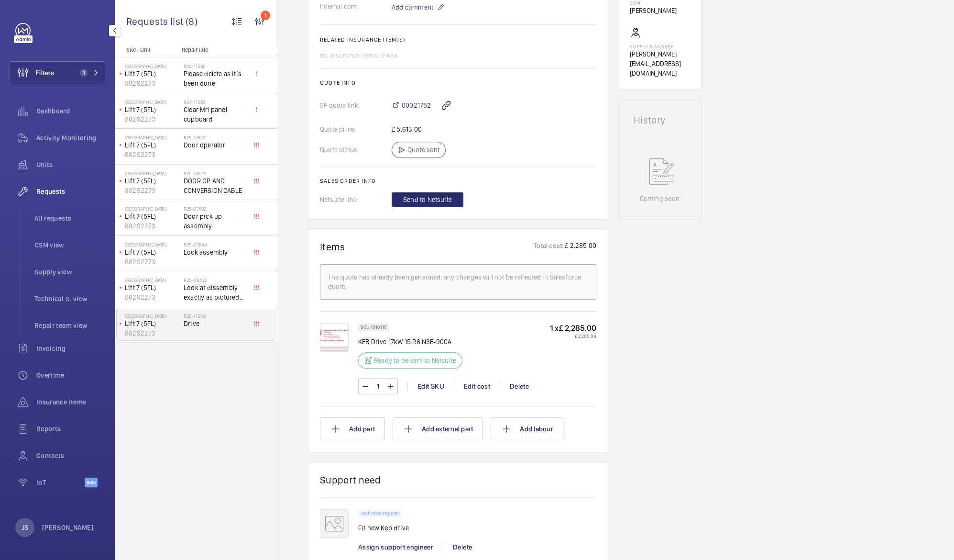
click at [344, 335] on img at bounding box center [334, 337] width 29 height 29
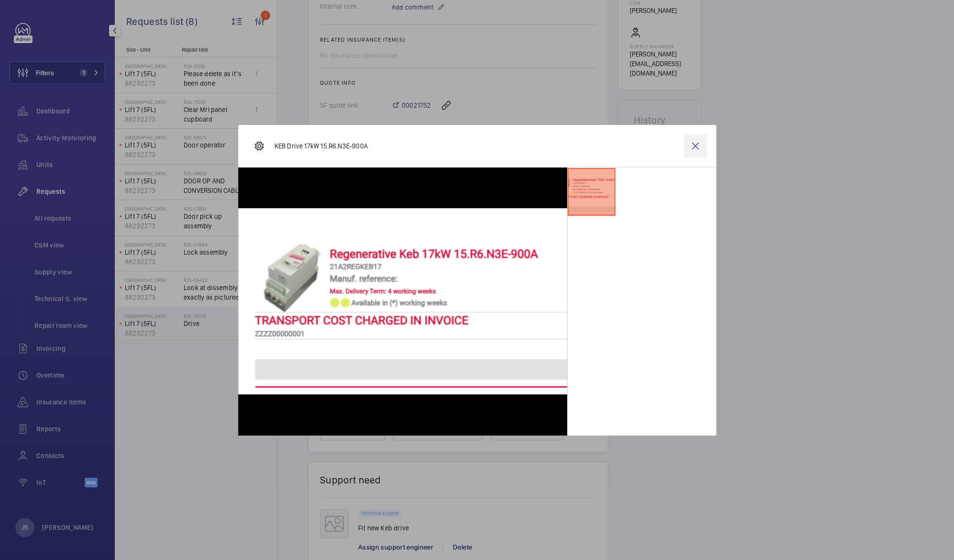
click at [696, 146] on wm-front-icon-button at bounding box center [695, 145] width 23 height 23
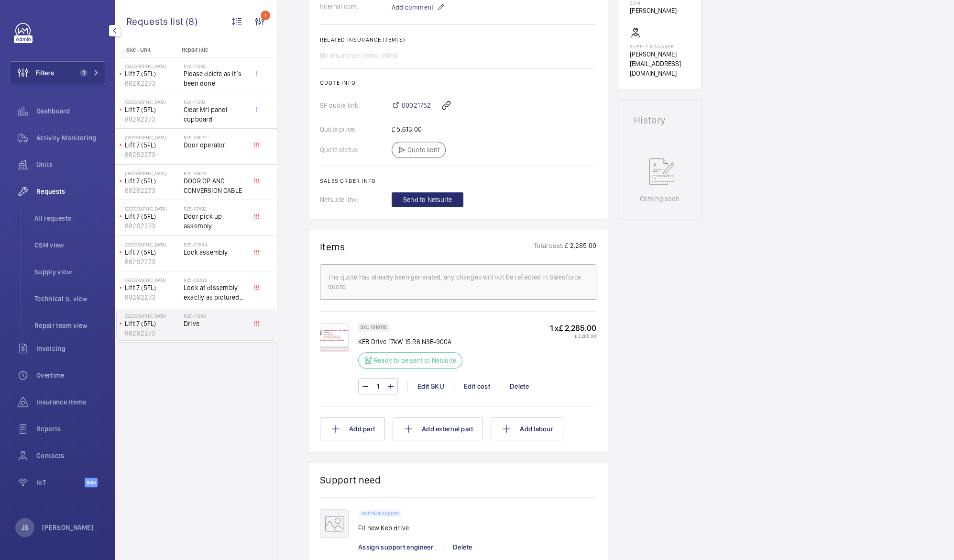
scroll to position [0, 0]
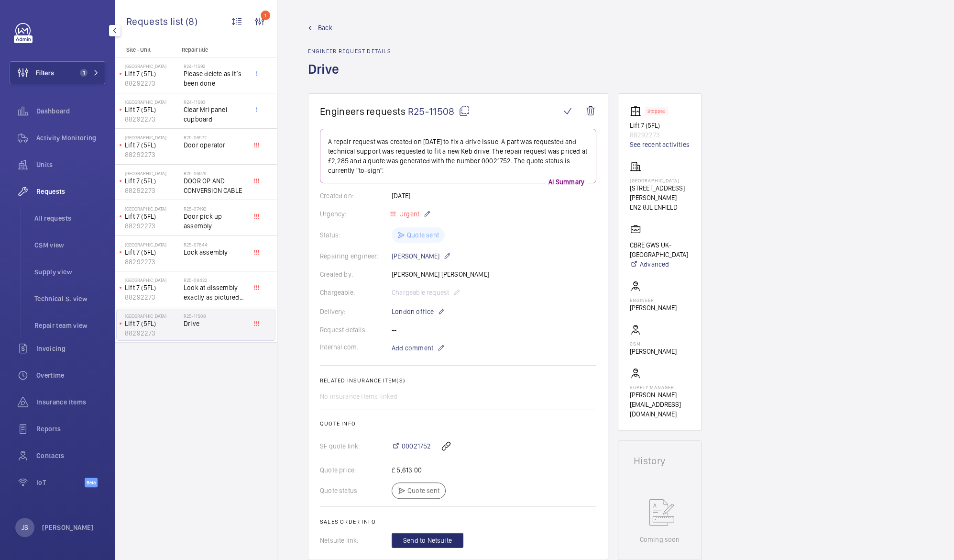
drag, startPoint x: 409, startPoint y: 110, endPoint x: 452, endPoint y: 111, distance: 42.1
click at [452, 111] on span "R25-11508" at bounding box center [439, 111] width 62 height 12
click at [445, 111] on span "R25-11508" at bounding box center [439, 111] width 62 height 12
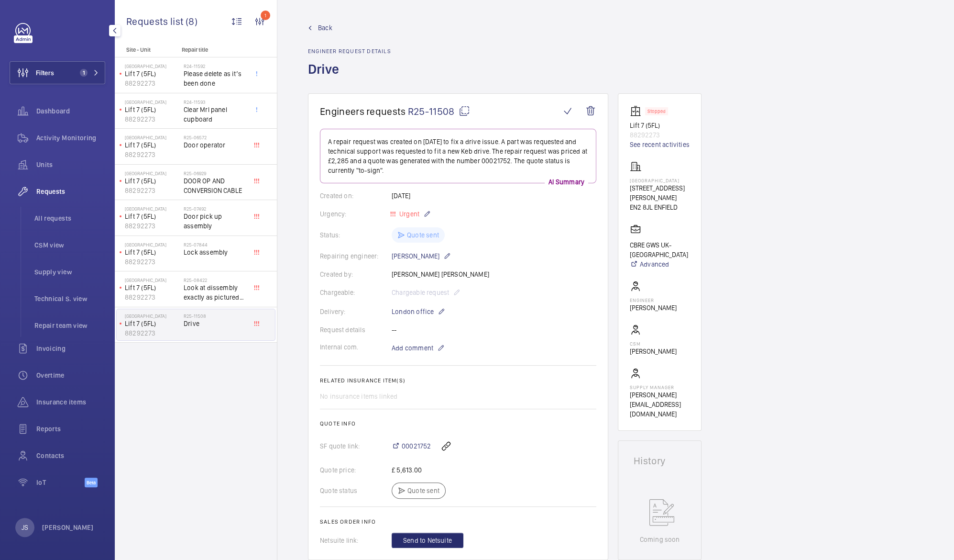
click at [45, 191] on span "Requests" at bounding box center [70, 192] width 69 height 10
click at [53, 214] on span "All requests" at bounding box center [69, 218] width 71 height 10
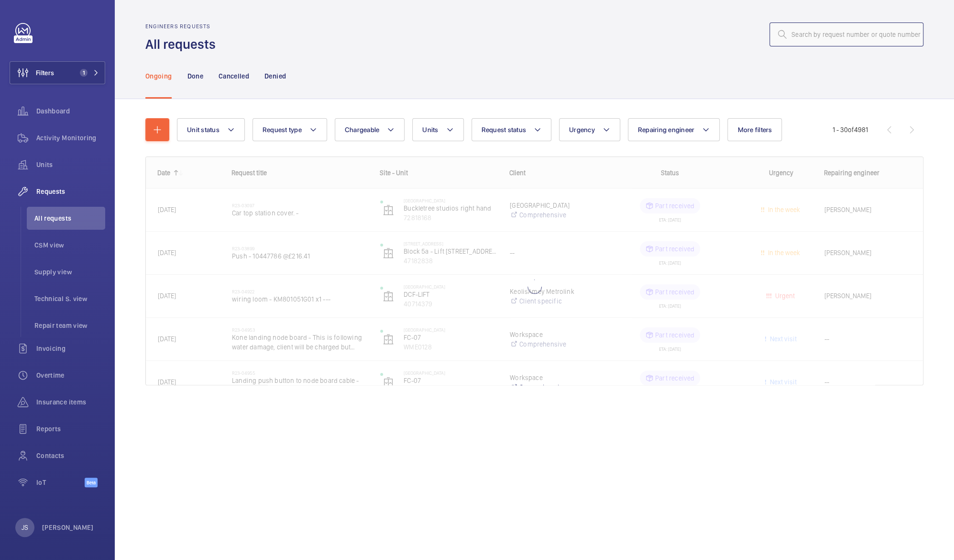
click at [807, 29] on input "text" at bounding box center [847, 34] width 154 height 24
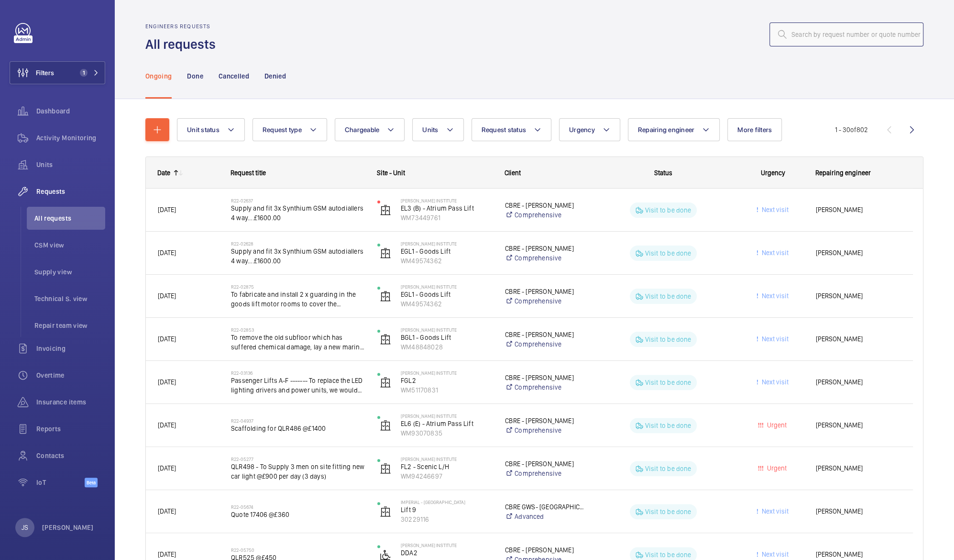
paste input "[DATE] - R25-12455"
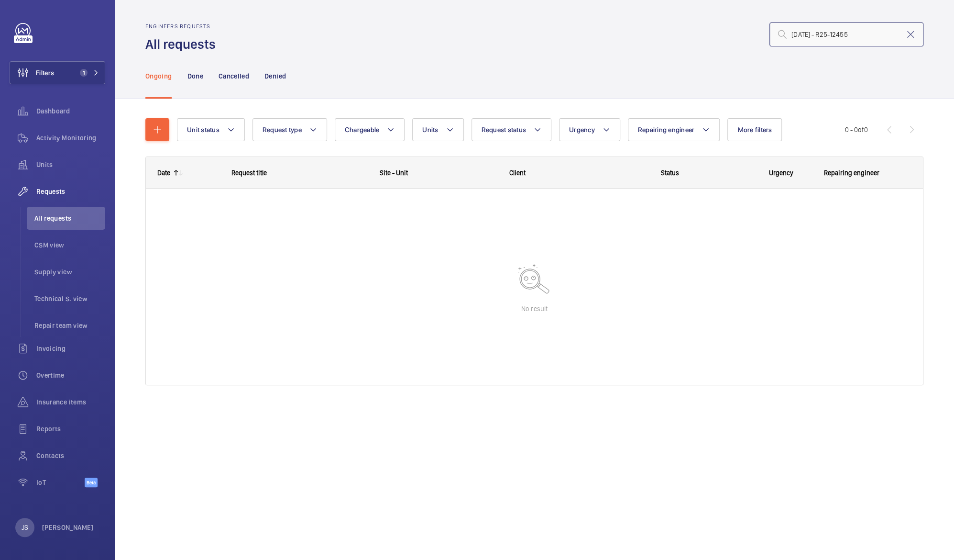
drag, startPoint x: 819, startPoint y: 37, endPoint x: 762, endPoint y: 31, distance: 58.3
click at [762, 31] on div "[DATE] - R25-12455" at bounding box center [572, 34] width 702 height 23
type input "R25-12455"
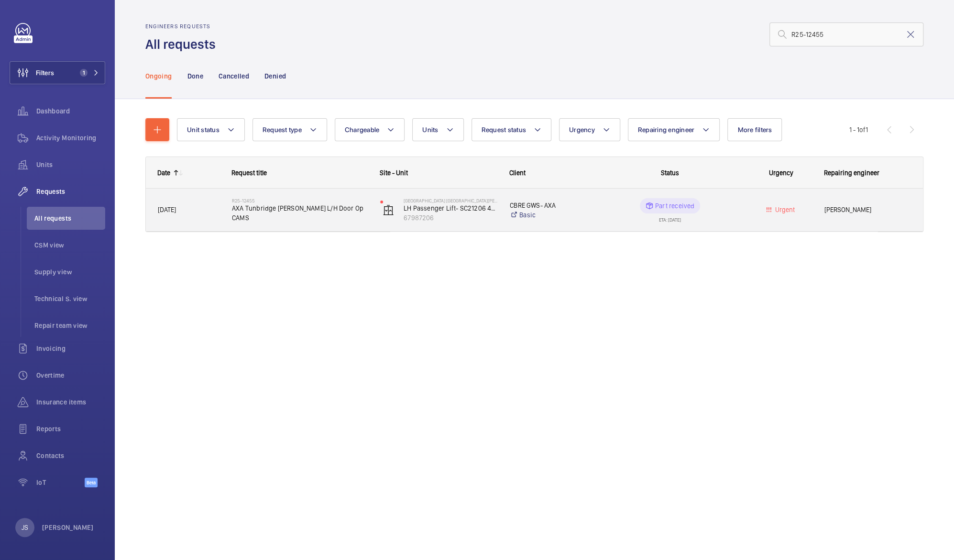
click at [658, 203] on p "Part received" at bounding box center [674, 206] width 39 height 10
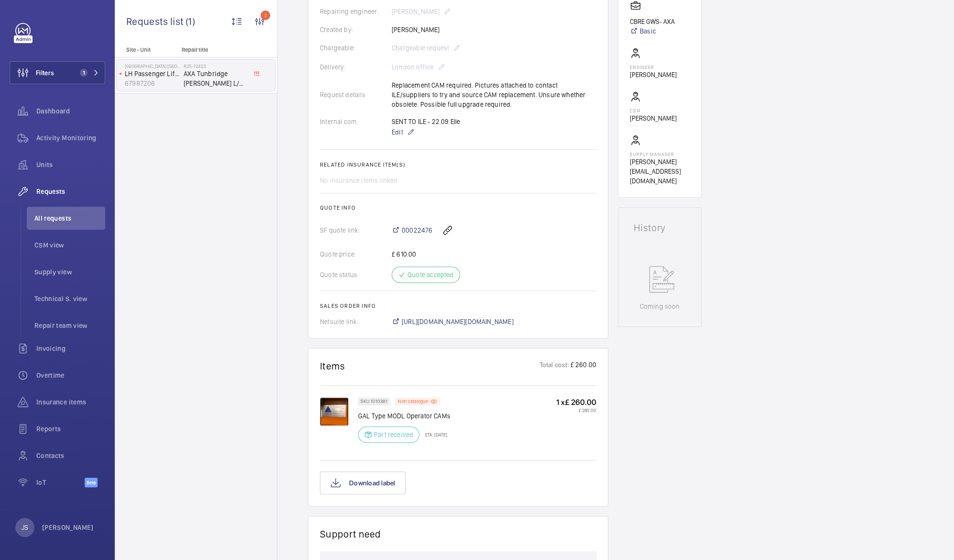
scroll to position [278, 0]
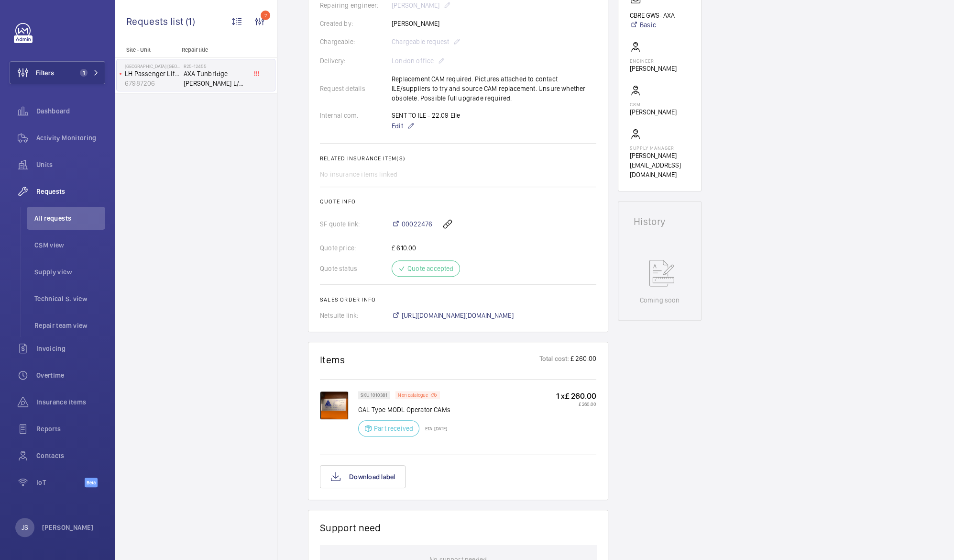
click at [342, 392] on img at bounding box center [334, 405] width 29 height 29
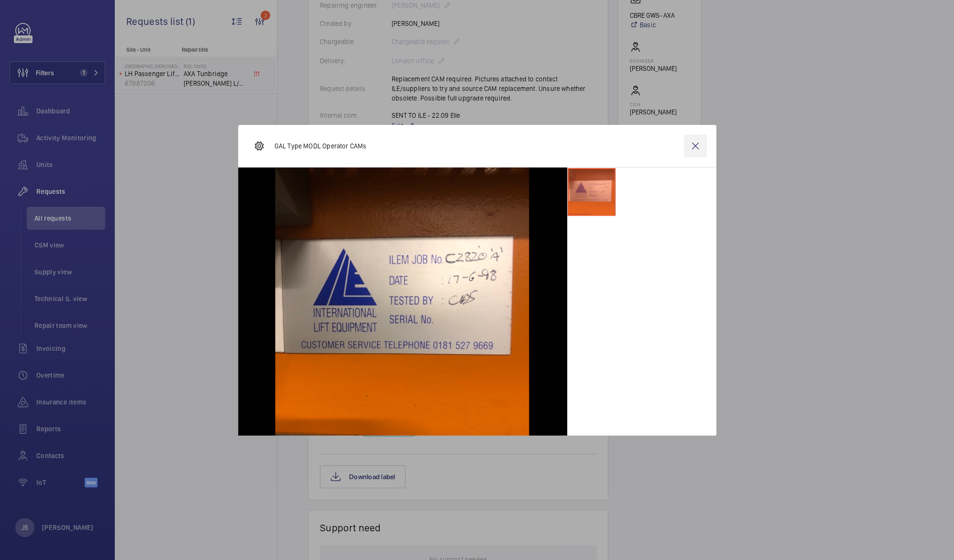
click at [694, 146] on wm-front-icon-button at bounding box center [695, 145] width 23 height 23
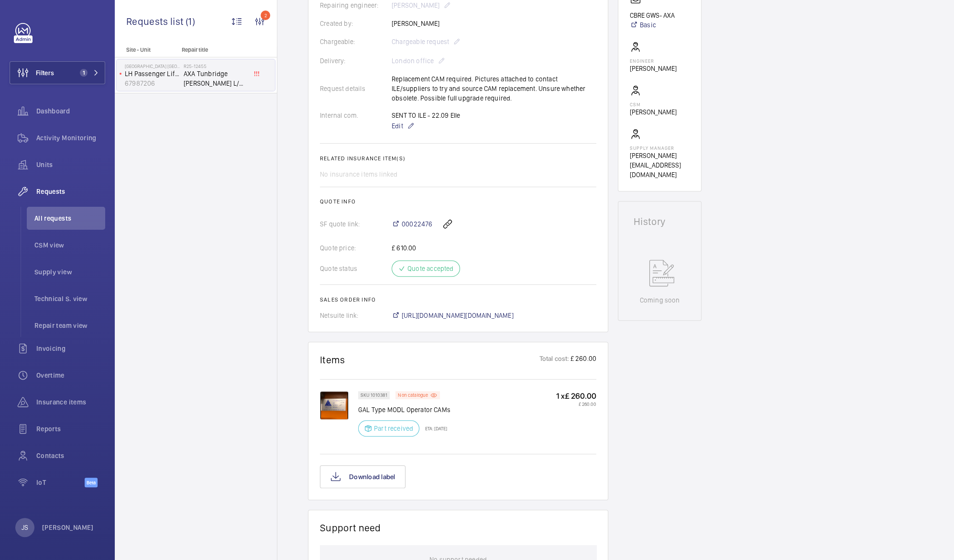
scroll to position [118, 0]
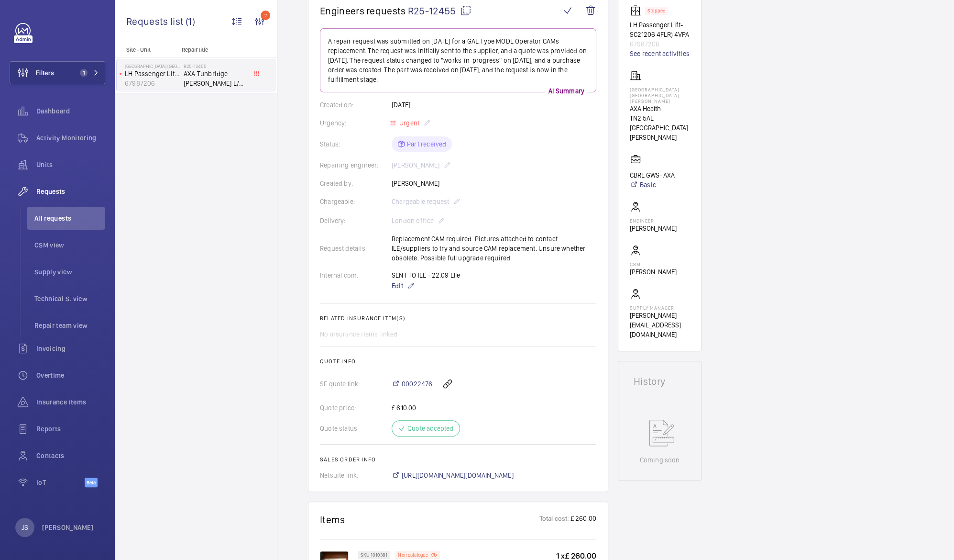
click at [224, 386] on div "Site - Unit Repair title [GEOGRAPHIC_DATA] [GEOGRAPHIC_DATA][PERSON_NAME] Passe…" at bounding box center [196, 302] width 162 height 513
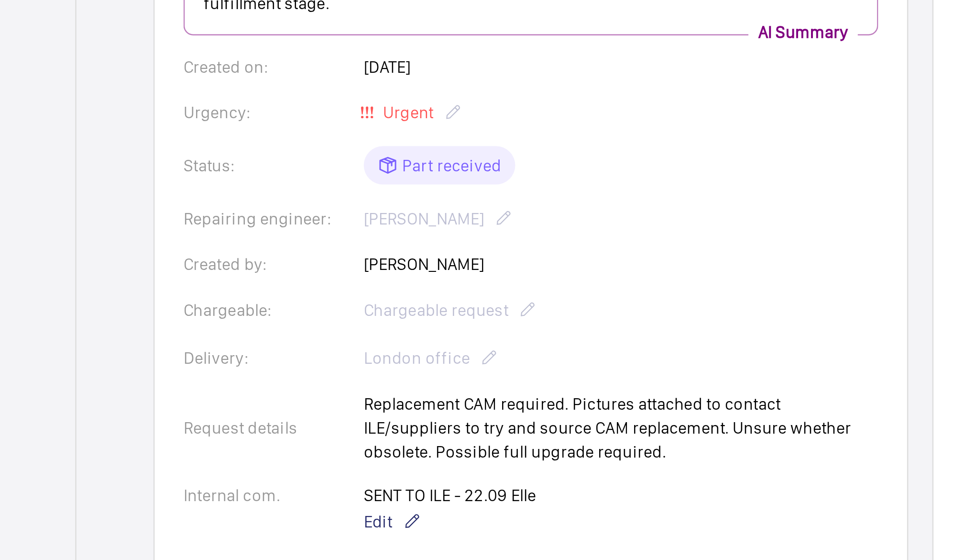
scroll to position [57, 0]
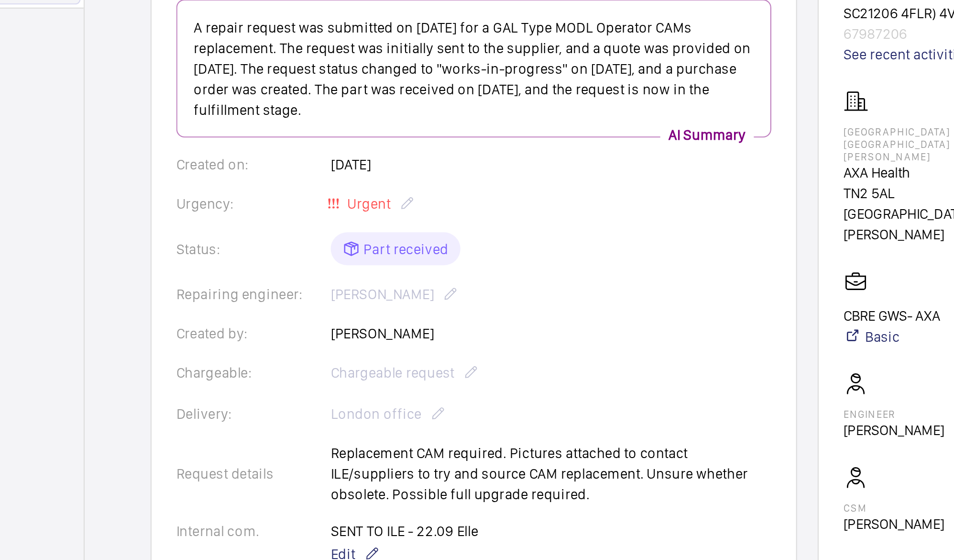
click at [409, 197] on div "Status: Part received" at bounding box center [458, 204] width 276 height 15
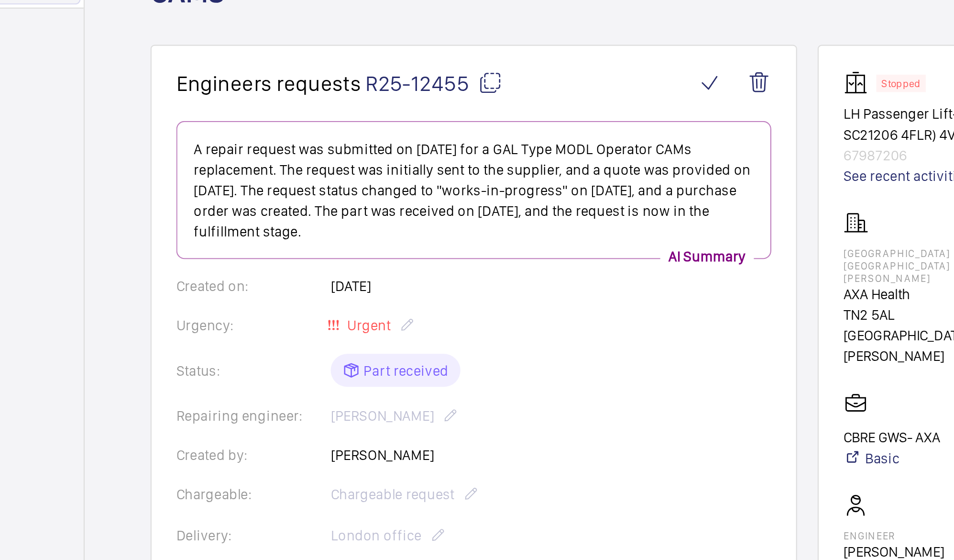
scroll to position [0, 0]
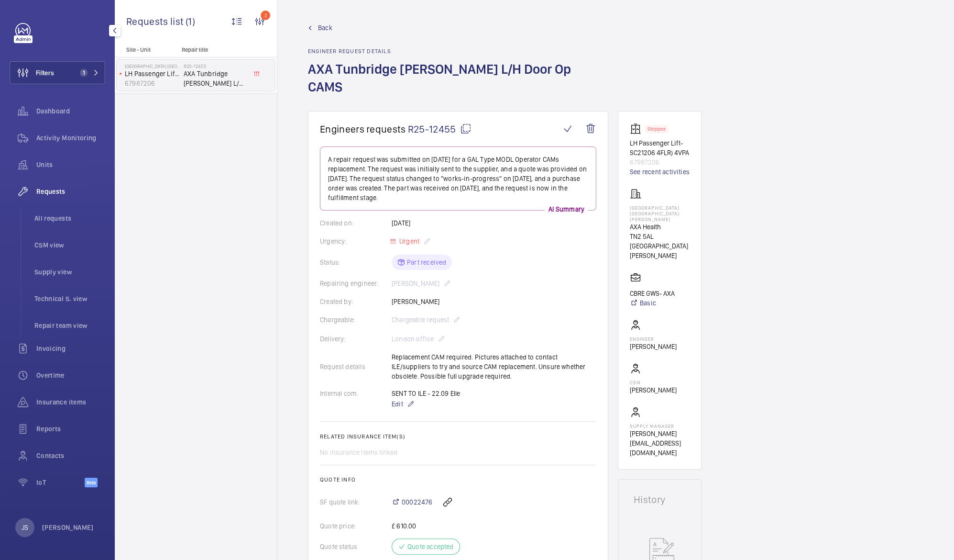
click at [44, 189] on span "Requests" at bounding box center [70, 192] width 69 height 10
click at [44, 165] on span "Units" at bounding box center [70, 165] width 69 height 10
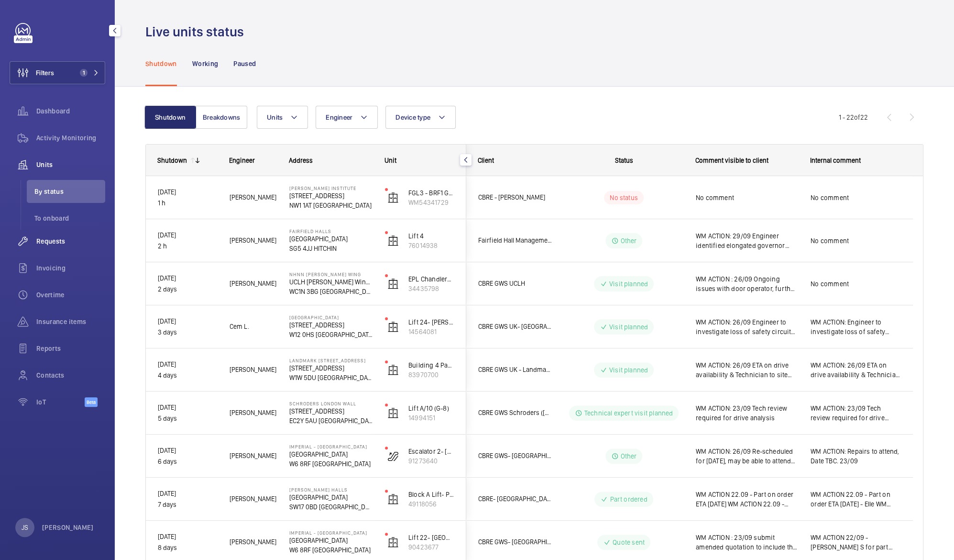
click at [41, 240] on span "Requests" at bounding box center [70, 241] width 69 height 10
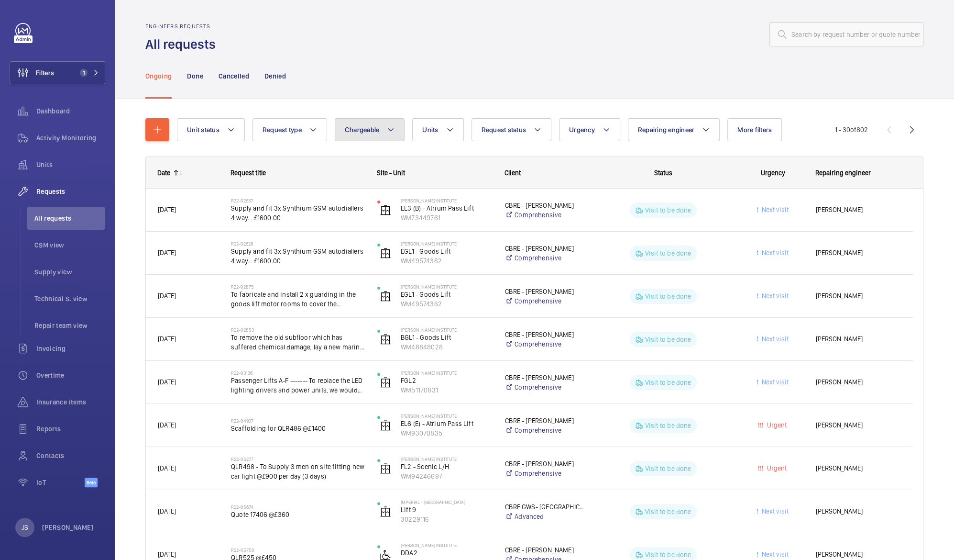
click at [392, 130] on mat-icon at bounding box center [391, 129] width 8 height 11
click at [389, 160] on mat-radio-button "Chargeable" at bounding box center [426, 158] width 172 height 19
radio input "true"
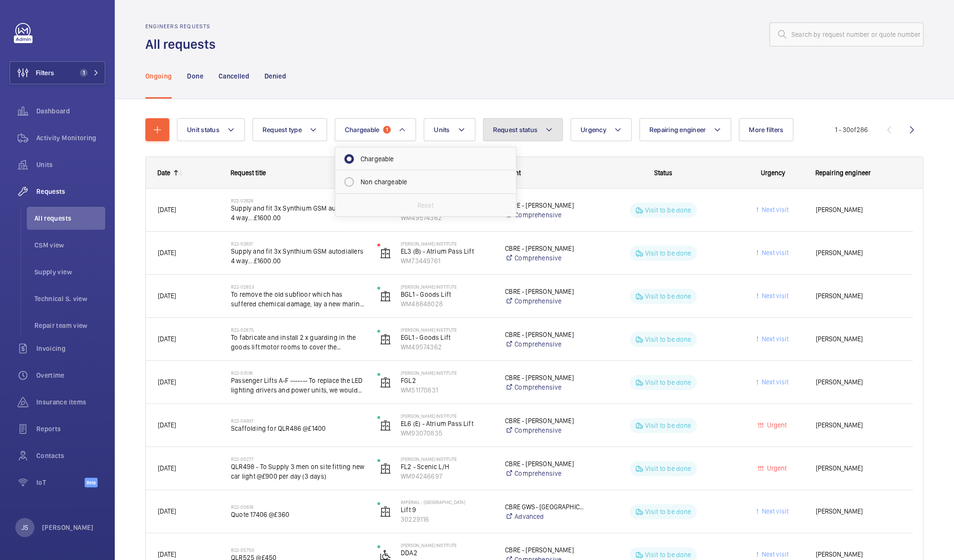
click at [527, 130] on span "Request status" at bounding box center [515, 130] width 45 height 8
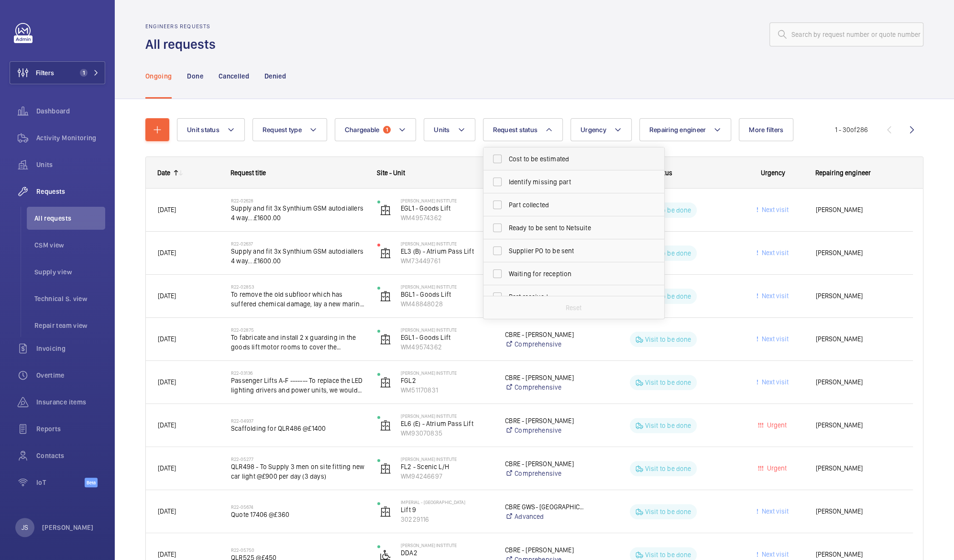
click at [550, 157] on span "Cost to be estimated" at bounding box center [575, 159] width 132 height 10
click at [507, 157] on input "Cost to be estimated" at bounding box center [497, 158] width 19 height 19
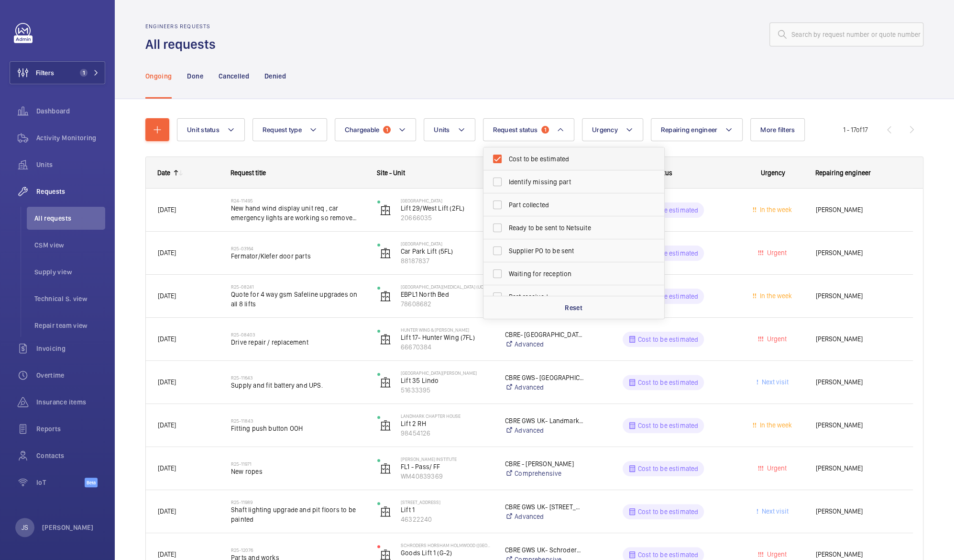
click at [551, 161] on span "Cost to be estimated" at bounding box center [575, 159] width 132 height 10
click at [507, 161] on input "Cost to be estimated" at bounding box center [497, 158] width 19 height 19
checkbox input "false"
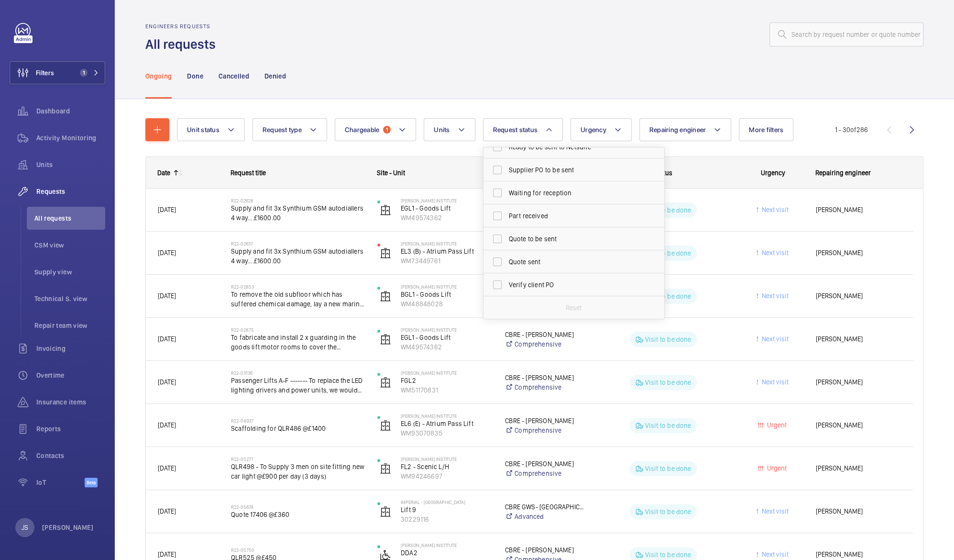
scroll to position [87, 0]
click at [572, 231] on span "Quote to be sent" at bounding box center [575, 233] width 132 height 10
click at [507, 231] on input "Quote to be sent" at bounding box center [497, 232] width 19 height 19
checkbox input "true"
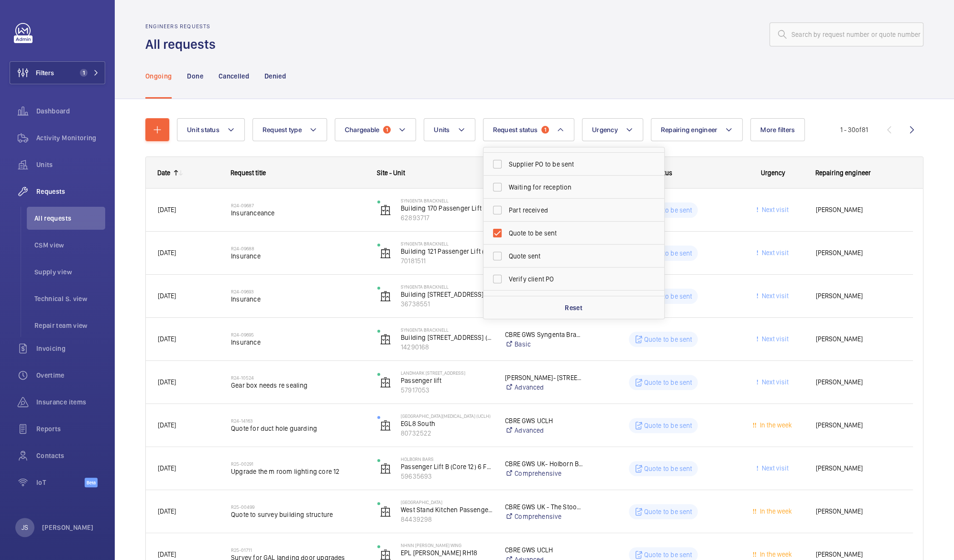
click at [574, 73] on div "Ongoing Done Cancelled Denied" at bounding box center [534, 75] width 778 height 45
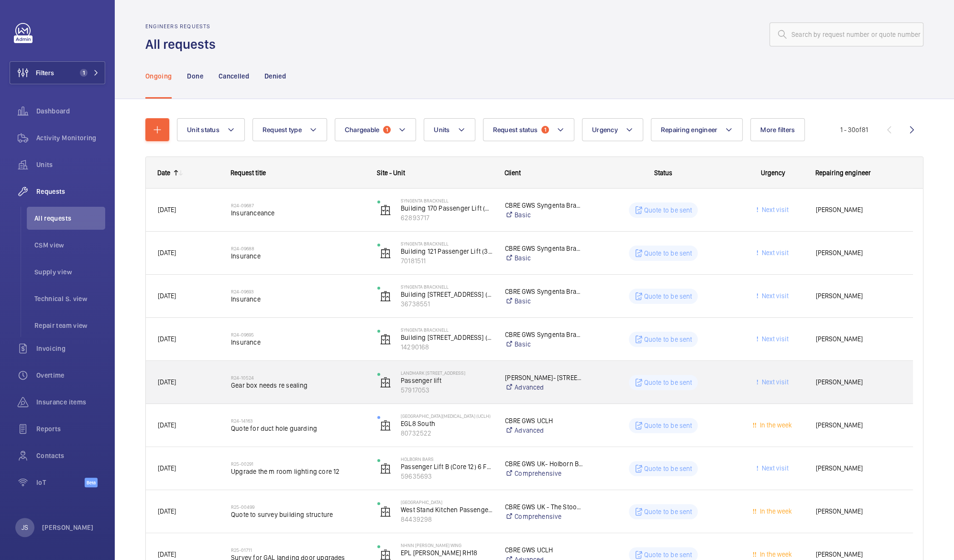
click at [297, 387] on span "Gear box needs re sealing" at bounding box center [298, 385] width 134 height 10
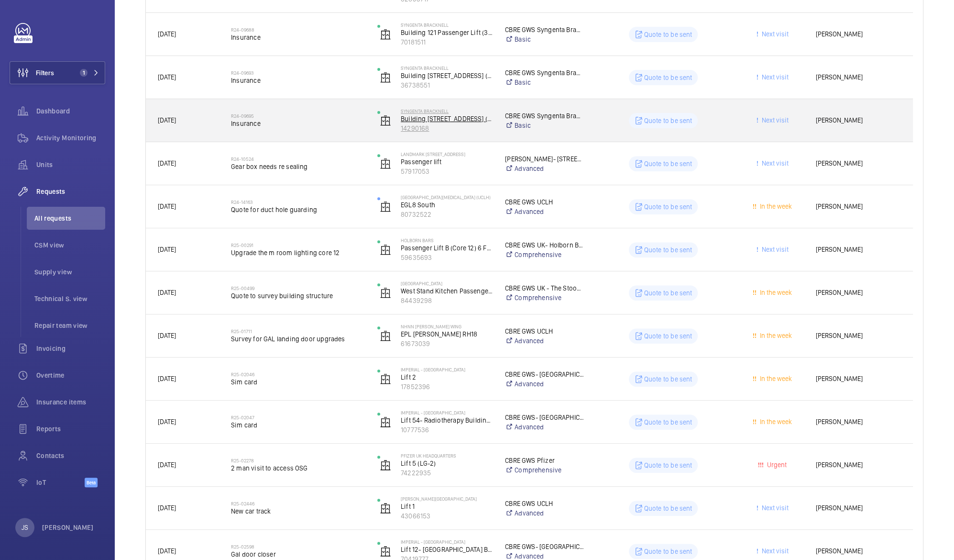
scroll to position [222, 0]
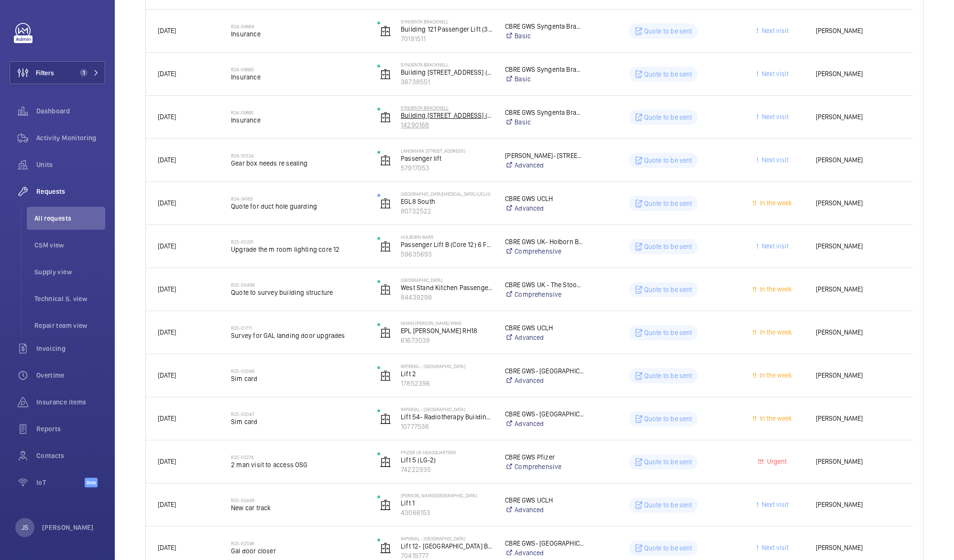
click at [387, 334] on img at bounding box center [385, 332] width 11 height 11
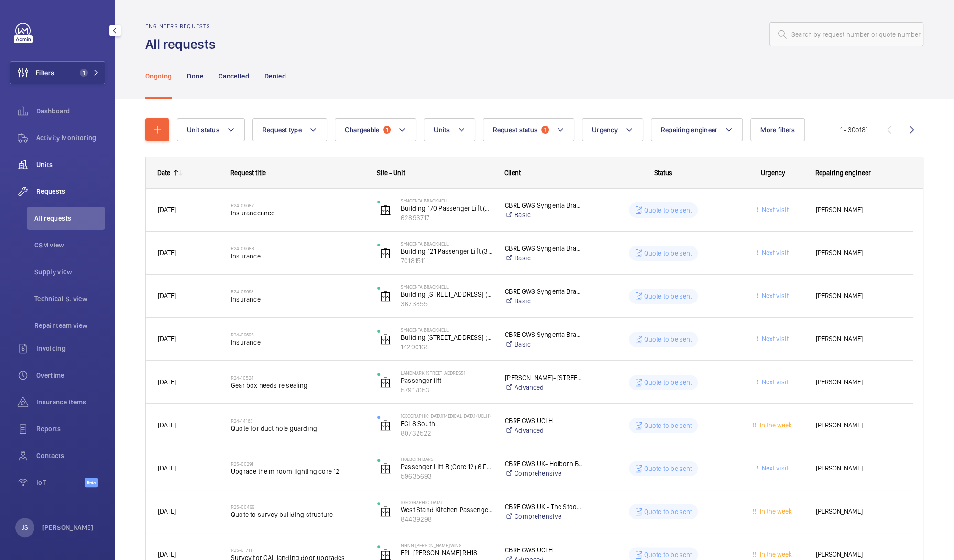
click at [60, 166] on span "Units" at bounding box center [70, 165] width 69 height 10
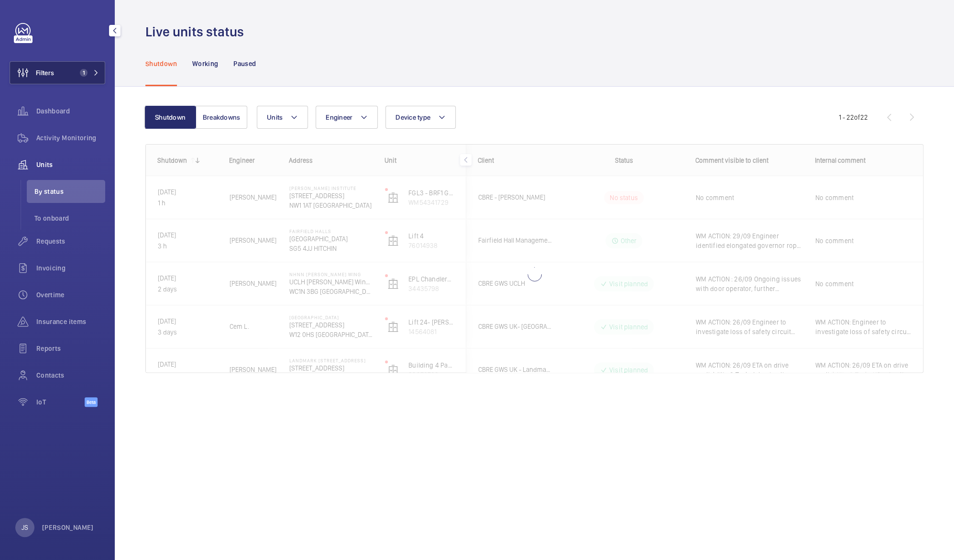
click at [80, 70] on span "1" at bounding box center [84, 73] width 8 height 8
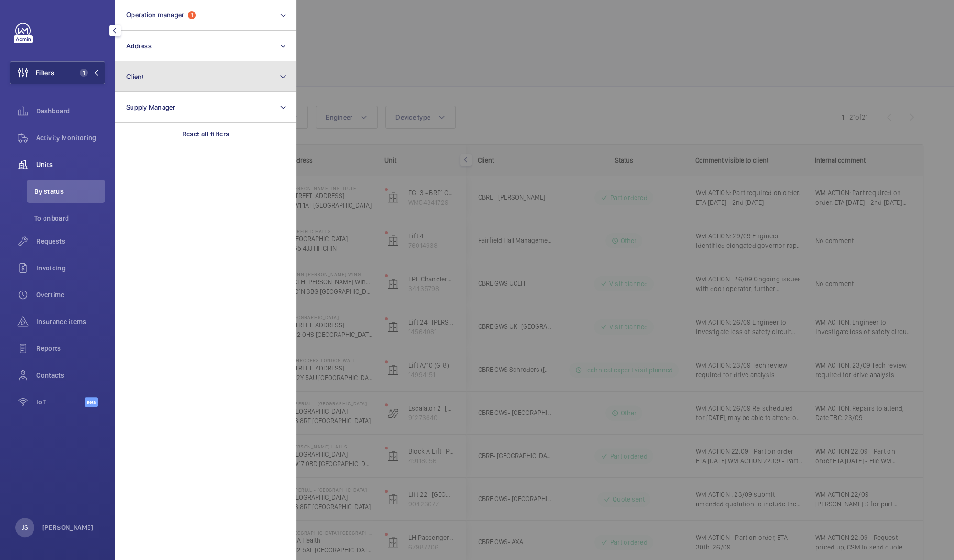
click at [137, 73] on span "Client" at bounding box center [135, 77] width 18 height 8
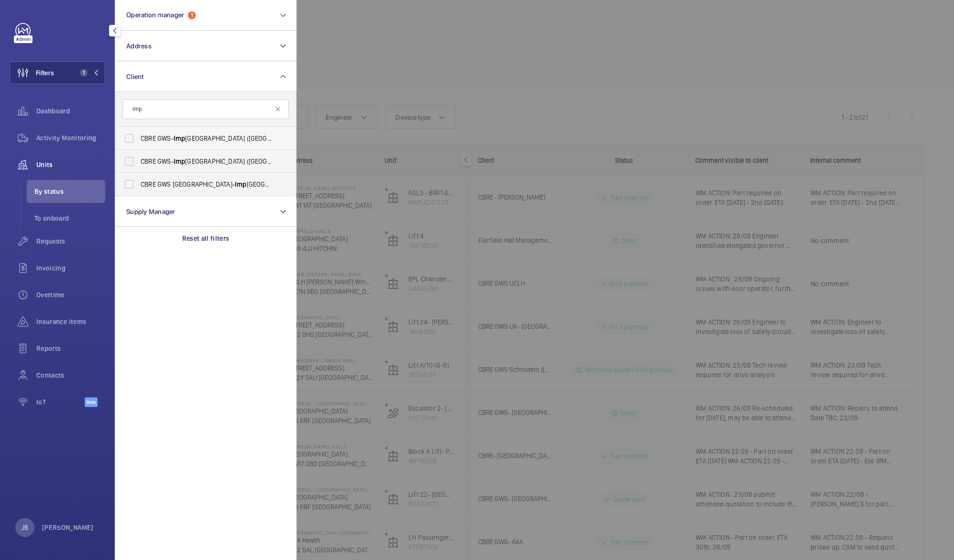
type input "imp"
click at [149, 139] on span "CBRE GWS- [GEOGRAPHIC_DATA] ([GEOGRAPHIC_DATA])" at bounding box center [207, 138] width 132 height 10
click at [139, 139] on input "CBRE GWS- [GEOGRAPHIC_DATA] ([GEOGRAPHIC_DATA])" at bounding box center [129, 138] width 19 height 19
checkbox input "true"
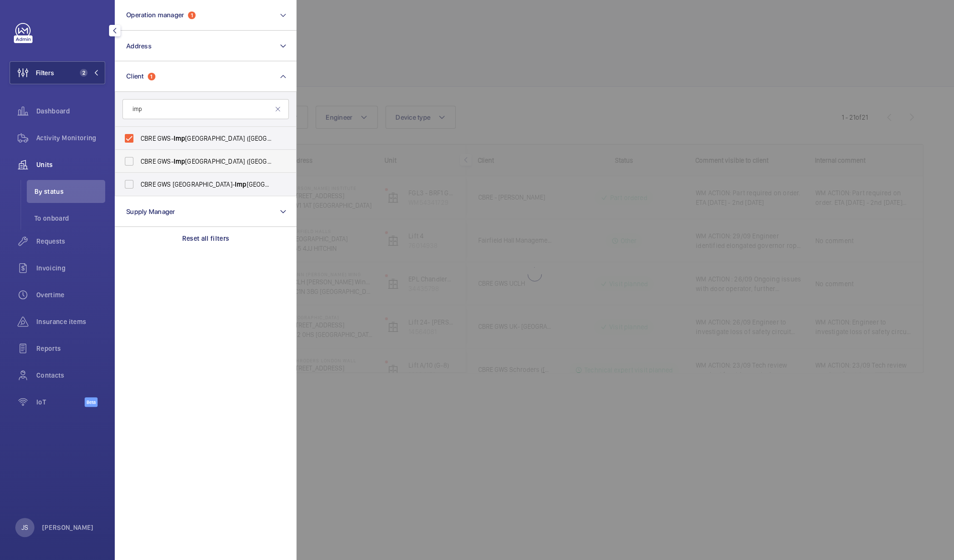
click at [149, 159] on span "CBRE GWS- [GEOGRAPHIC_DATA] ([GEOGRAPHIC_DATA][PERSON_NAME])" at bounding box center [207, 161] width 132 height 10
click at [139, 159] on input "CBRE GWS- [GEOGRAPHIC_DATA] ([GEOGRAPHIC_DATA][PERSON_NAME])" at bounding box center [129, 161] width 19 height 19
checkbox input "true"
click at [150, 180] on span "CBRE GWS UK- [GEOGRAPHIC_DATA] ([GEOGRAPHIC_DATA])" at bounding box center [207, 184] width 132 height 10
click at [139, 180] on input "CBRE GWS UK- [GEOGRAPHIC_DATA] ([GEOGRAPHIC_DATA])" at bounding box center [129, 184] width 19 height 19
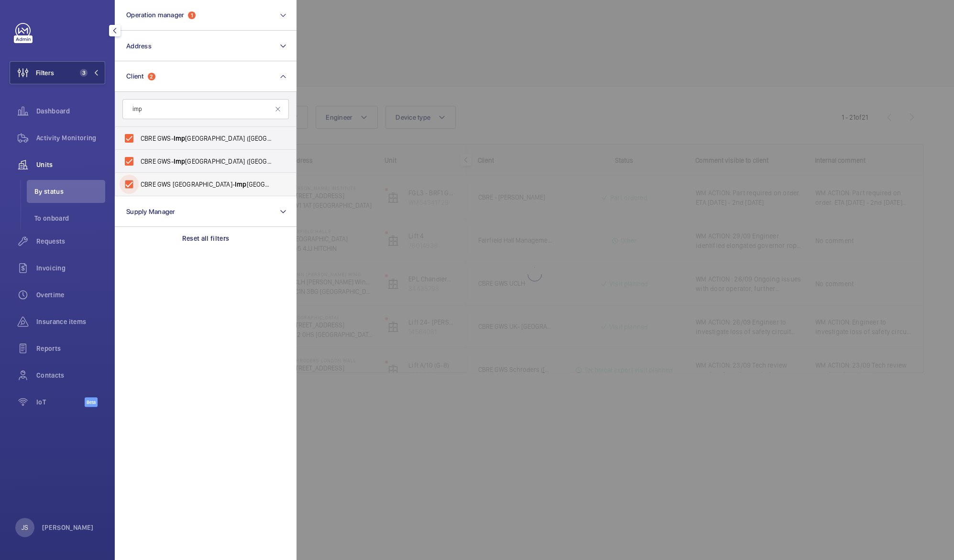
checkbox input "true"
click at [377, 55] on div at bounding box center [774, 280] width 954 height 560
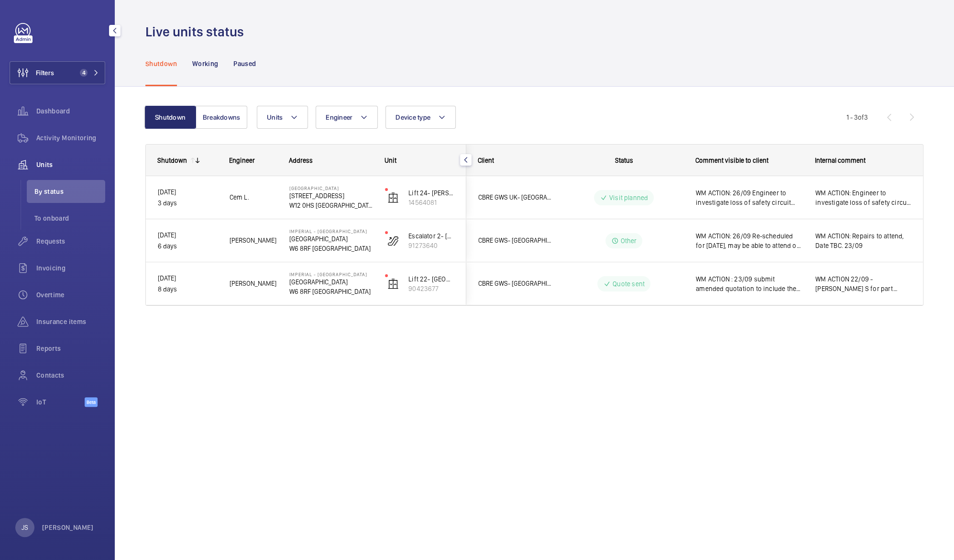
click at [377, 55] on div "Shutdown Working Paused" at bounding box center [534, 63] width 778 height 45
